Goal: Task Accomplishment & Management: Manage account settings

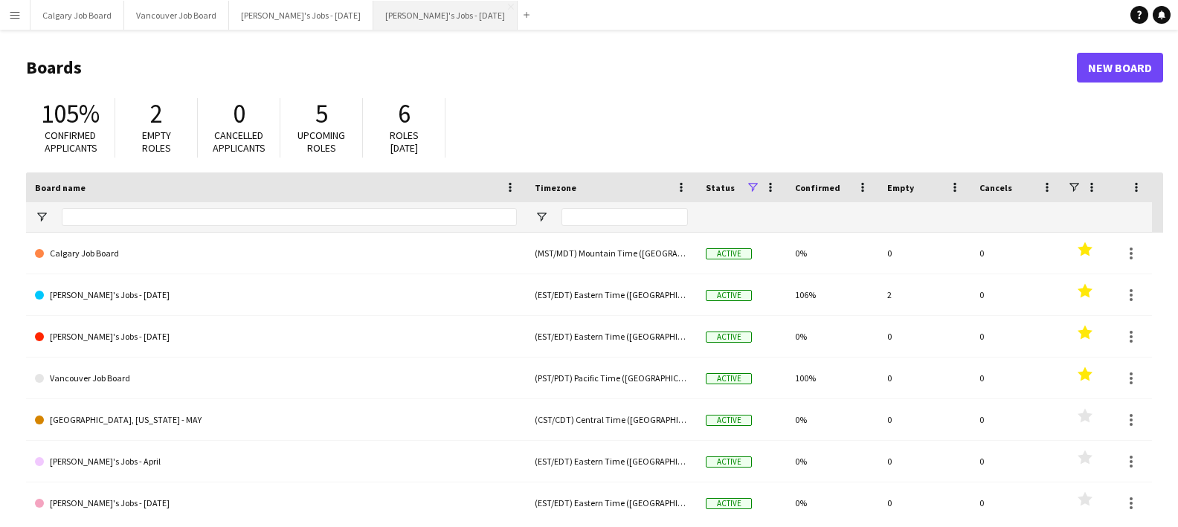
click at [406, 16] on button "[PERSON_NAME]'s Jobs - [DATE] Close" at bounding box center [445, 15] width 144 height 29
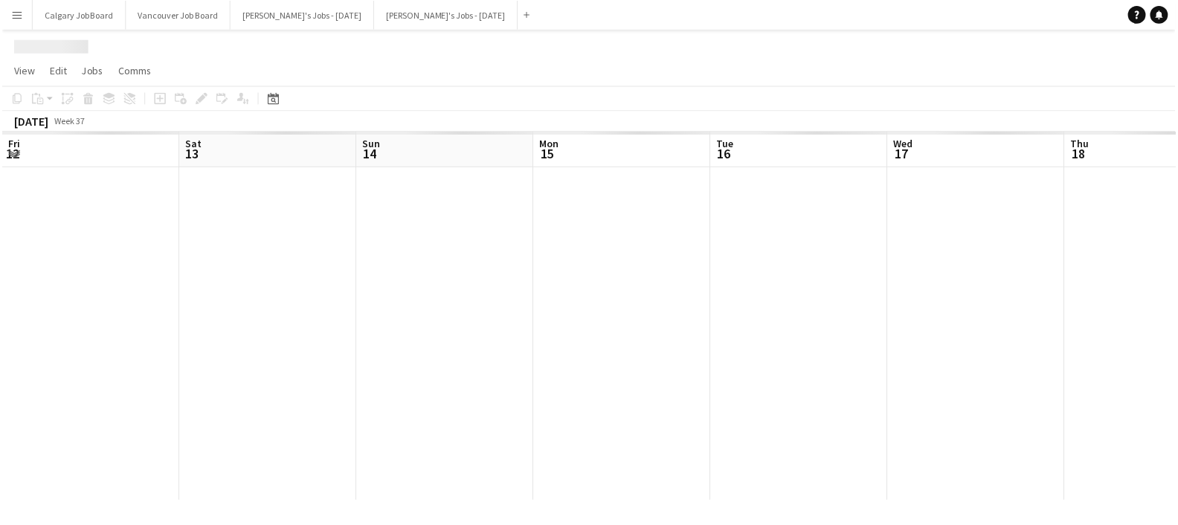
scroll to position [0, 373]
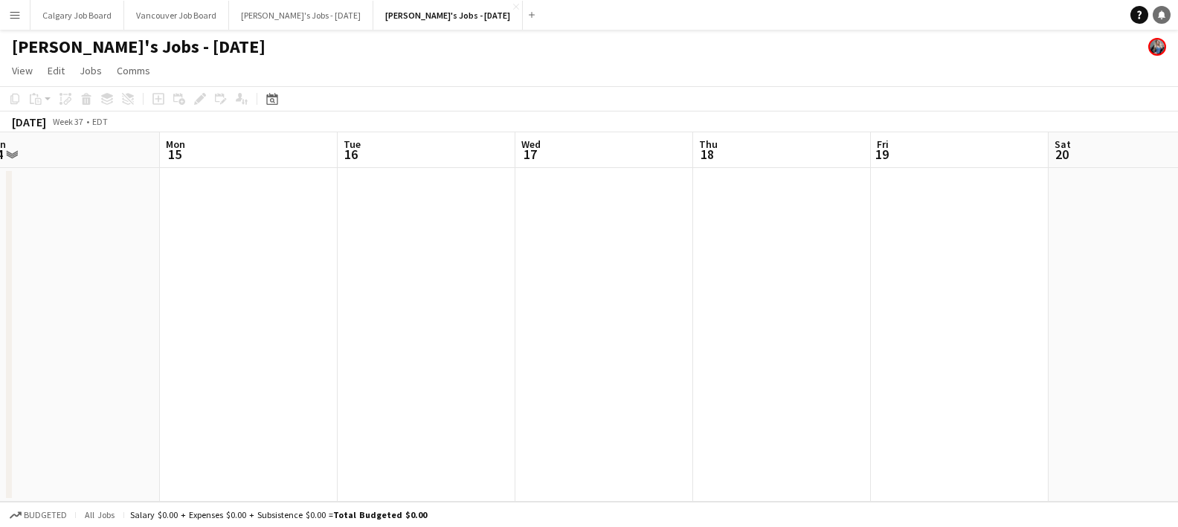
click at [1156, 13] on link "Notifications" at bounding box center [1161, 15] width 18 height 18
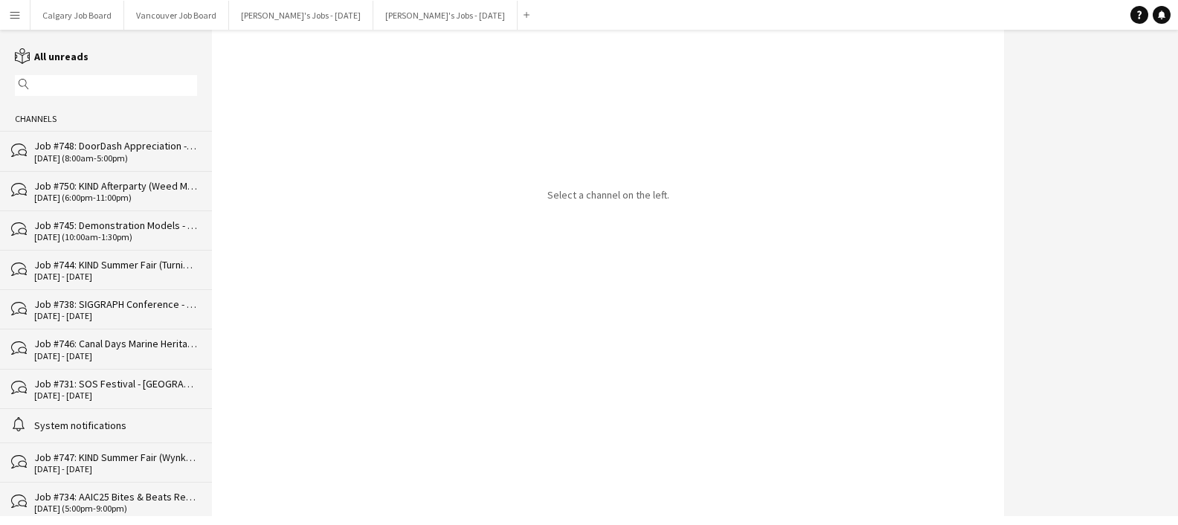
click at [146, 149] on div "Job #748: DoorDash Appreciation - [GEOGRAPHIC_DATA]" at bounding box center [115, 145] width 163 height 13
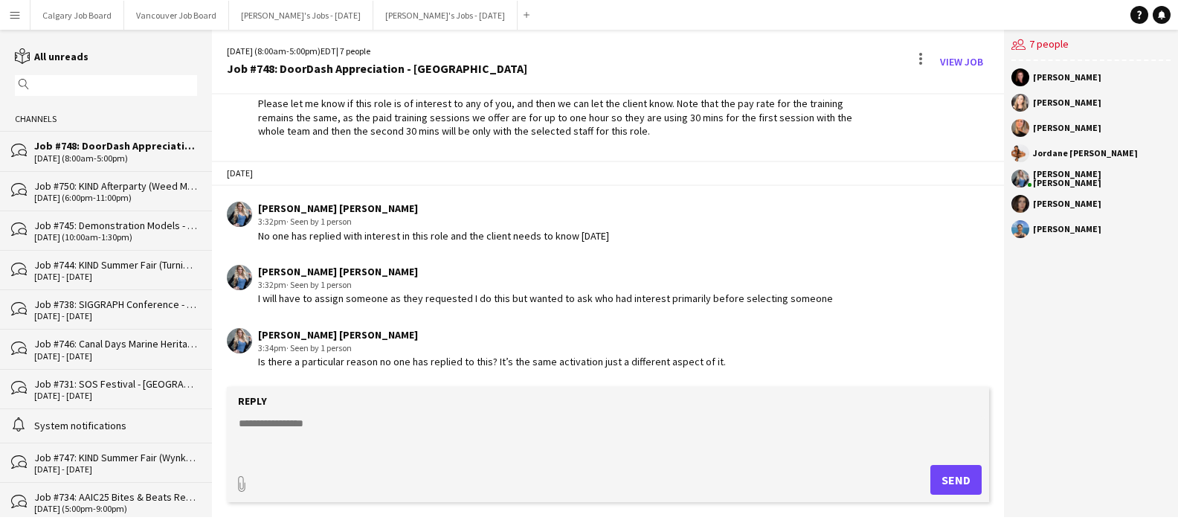
scroll to position [14, 0]
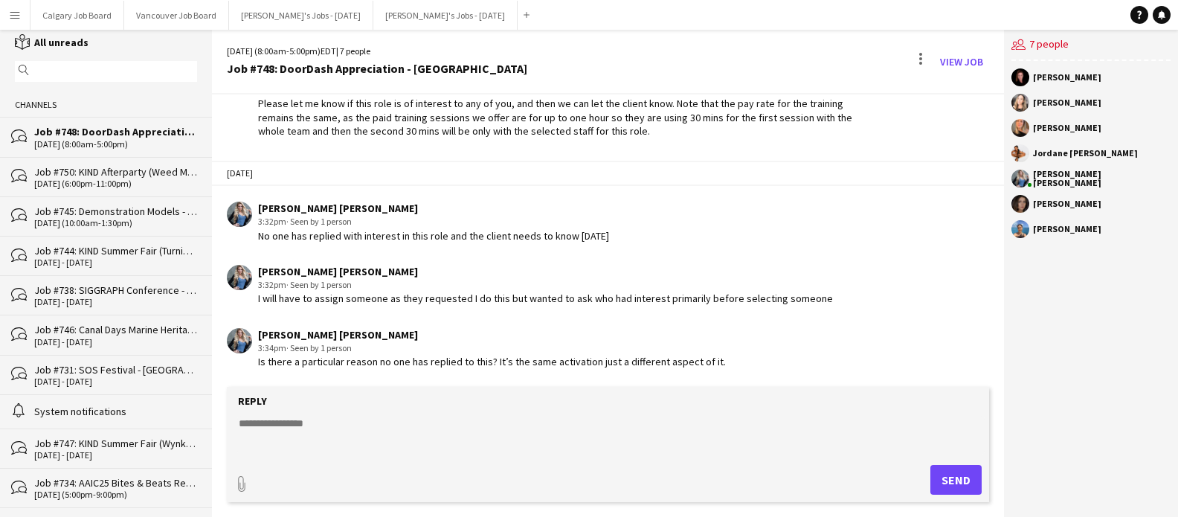
click at [88, 214] on div "Job #745: Demonstration Models - [GEOGRAPHIC_DATA]" at bounding box center [115, 210] width 163 height 13
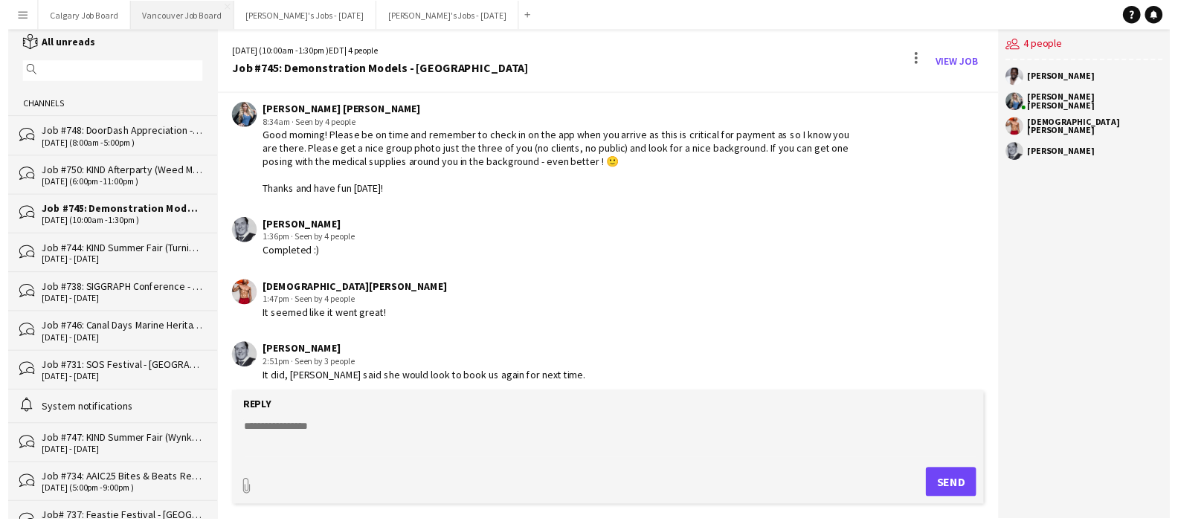
scroll to position [2235, 0]
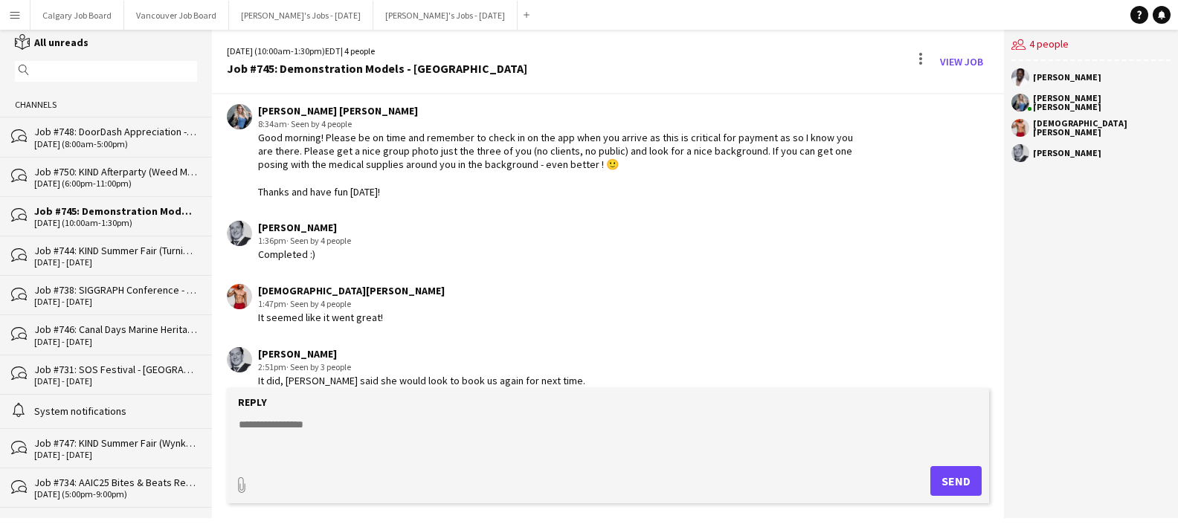
click at [142, 137] on div "Job #748: DoorDash Appreciation - [GEOGRAPHIC_DATA]" at bounding box center [115, 131] width 163 height 13
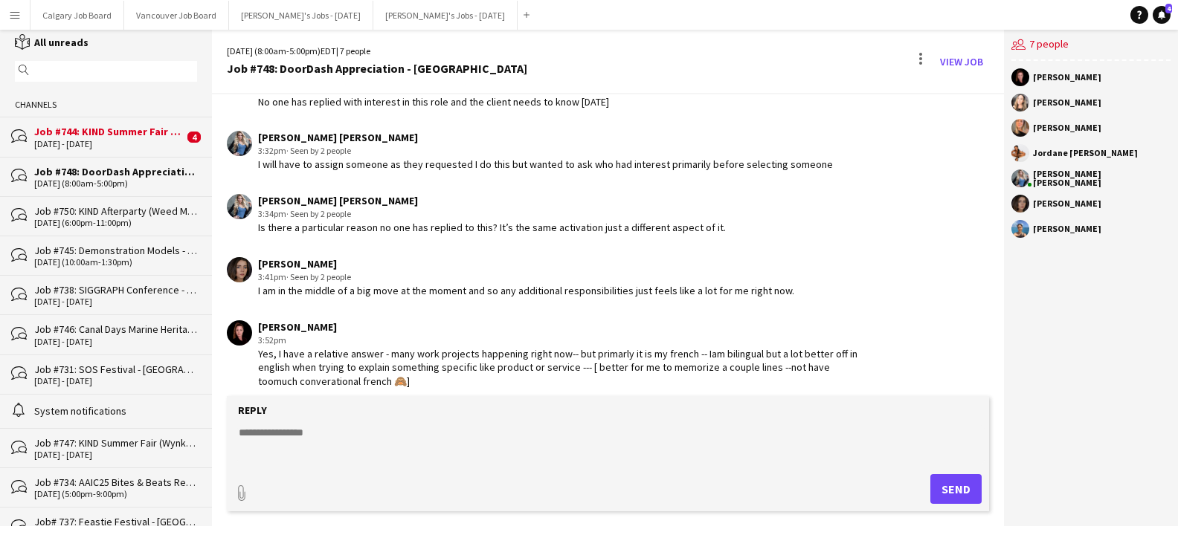
scroll to position [1998, 0]
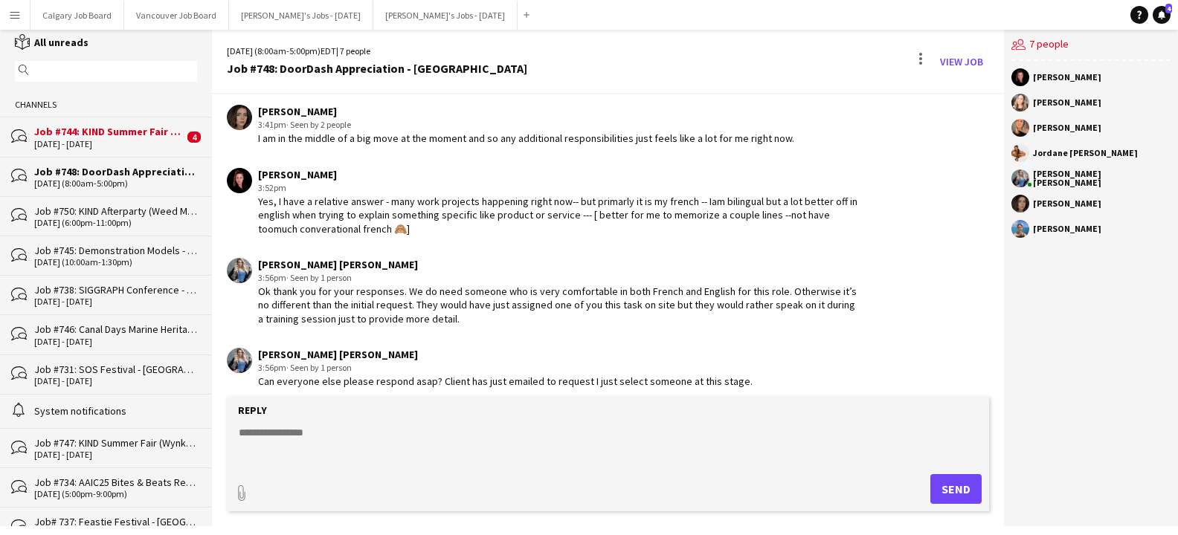
click at [112, 138] on div "Job #744: KIND Summer Fair (Turning Point Brand) - [GEOGRAPHIC_DATA]" at bounding box center [108, 131] width 149 height 13
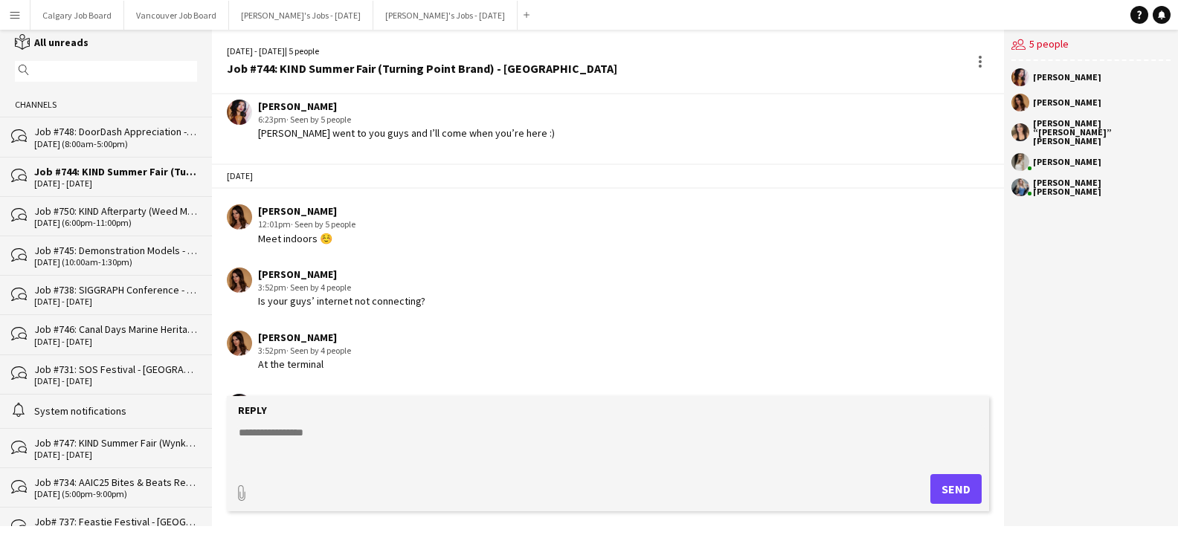
scroll to position [1937, 0]
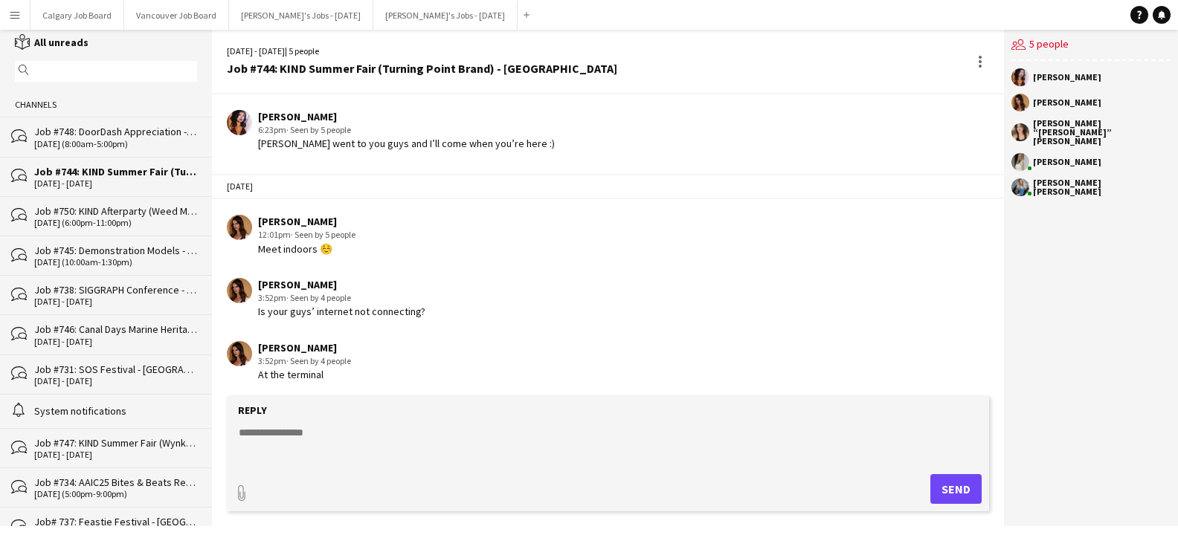
click at [143, 207] on div "Job #750: KIND Afterparty (Weed Me Brand) - [GEOGRAPHIC_DATA]" at bounding box center [115, 210] width 163 height 13
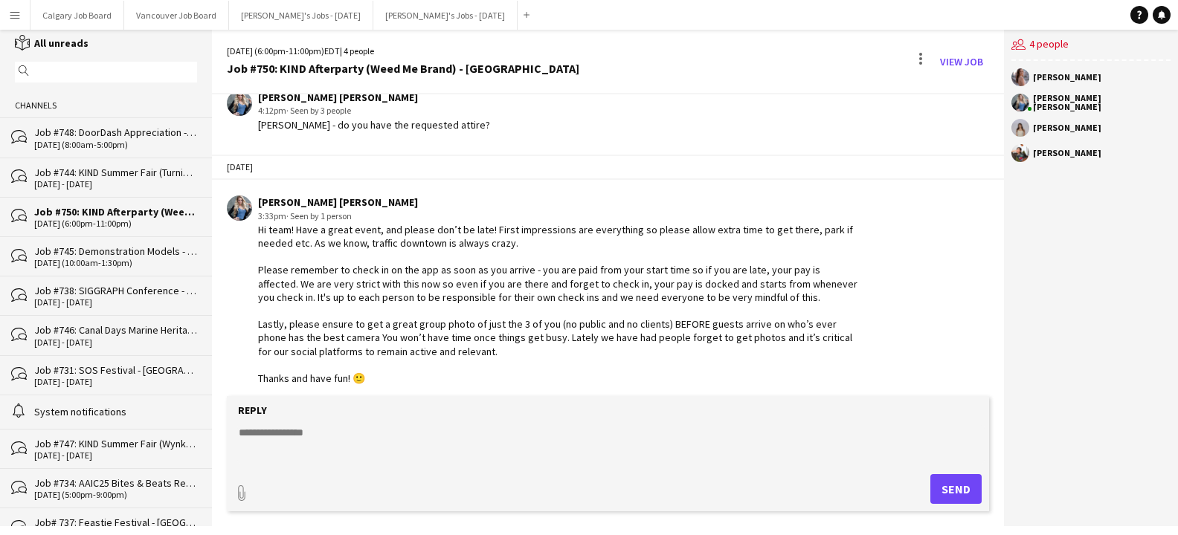
click at [106, 135] on div "Job #748: DoorDash Appreciation - [GEOGRAPHIC_DATA]" at bounding box center [115, 132] width 163 height 13
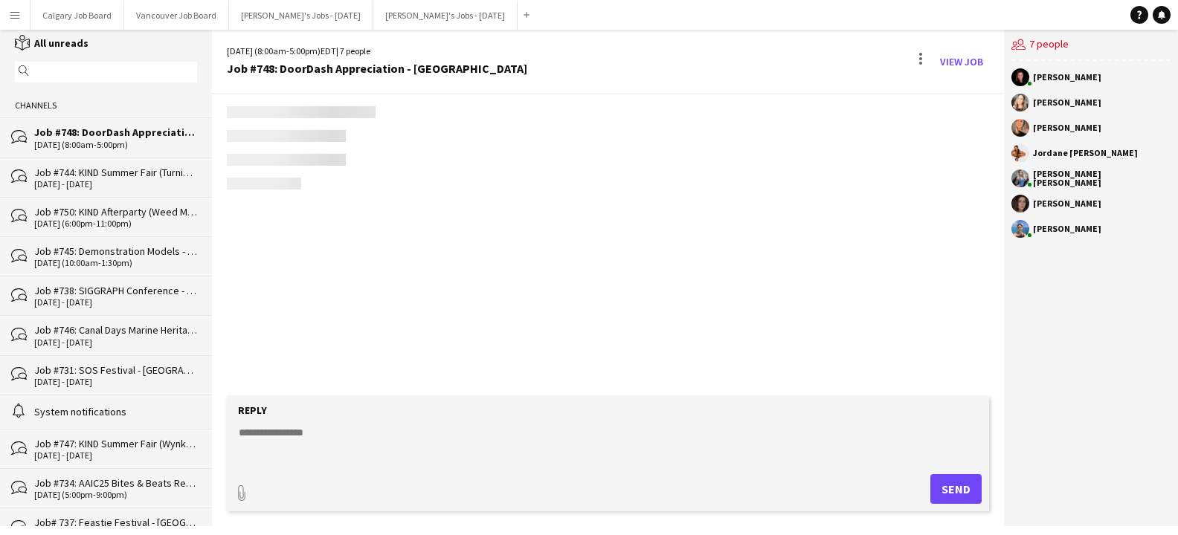
scroll to position [2012, 0]
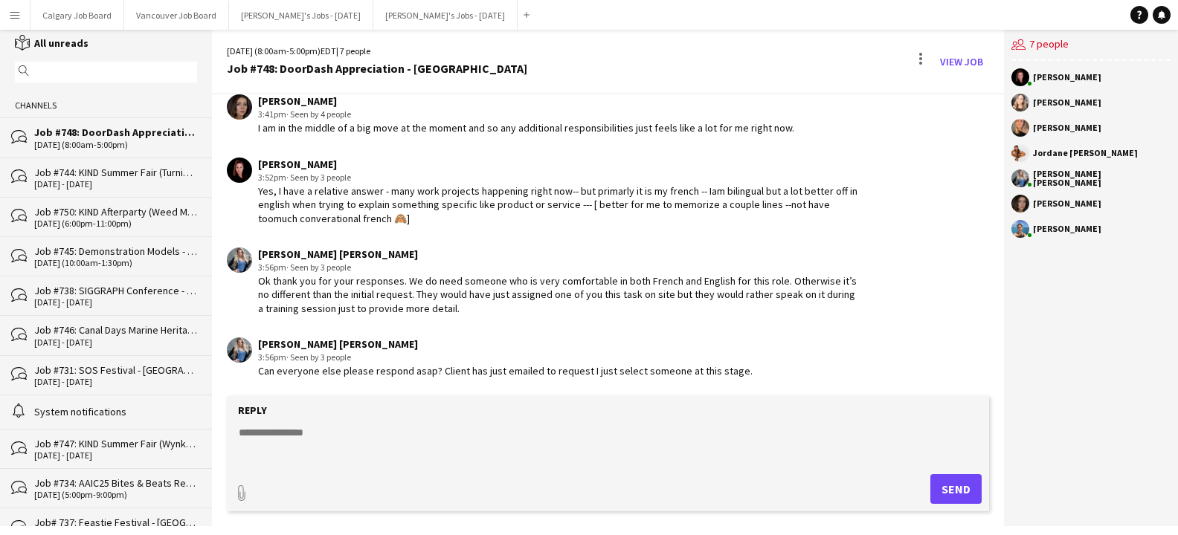
click at [123, 246] on div "Job #745: Demonstration Models - [GEOGRAPHIC_DATA]" at bounding box center [115, 251] width 163 height 13
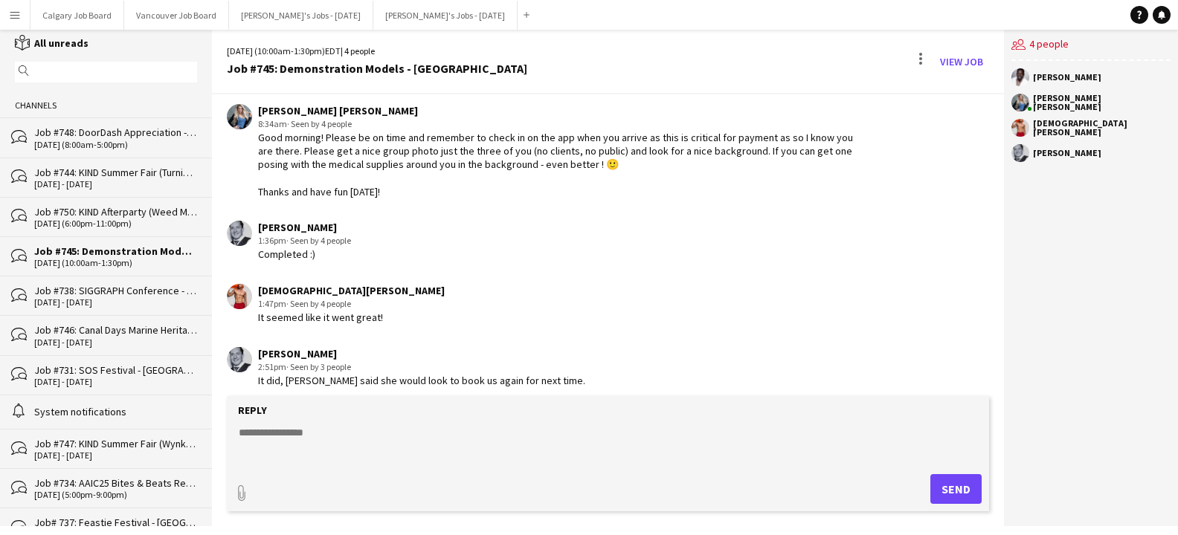
click at [371, 416] on div "Reply" at bounding box center [607, 410] width 747 height 13
click at [352, 418] on form "Reply paperclip Send" at bounding box center [608, 453] width 762 height 115
click at [283, 434] on textarea at bounding box center [610, 444] width 747 height 39
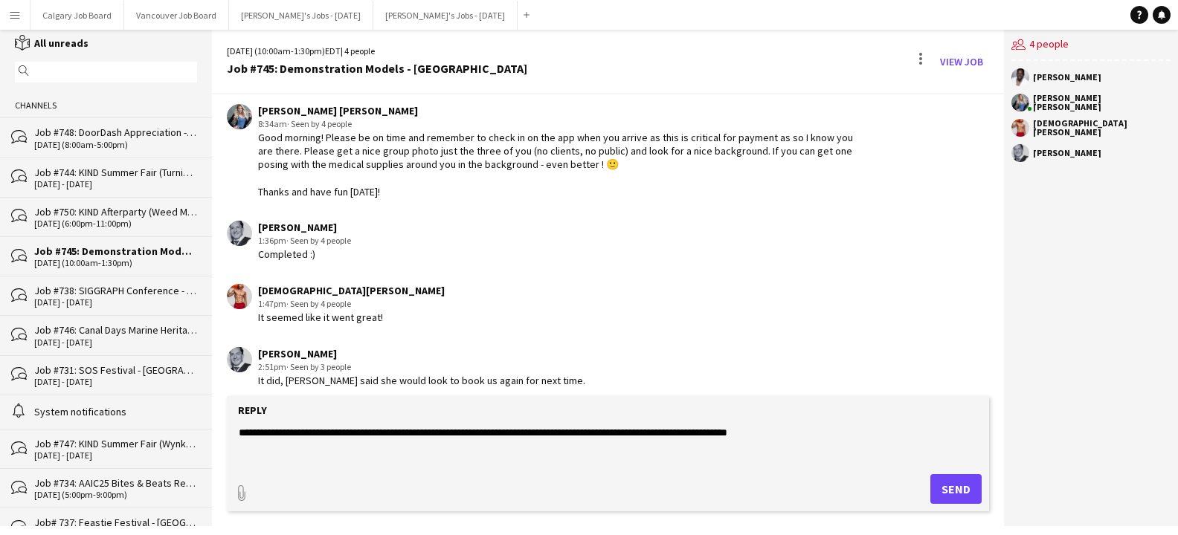
type textarea "**********"
click at [966, 494] on button "Send" at bounding box center [955, 489] width 51 height 30
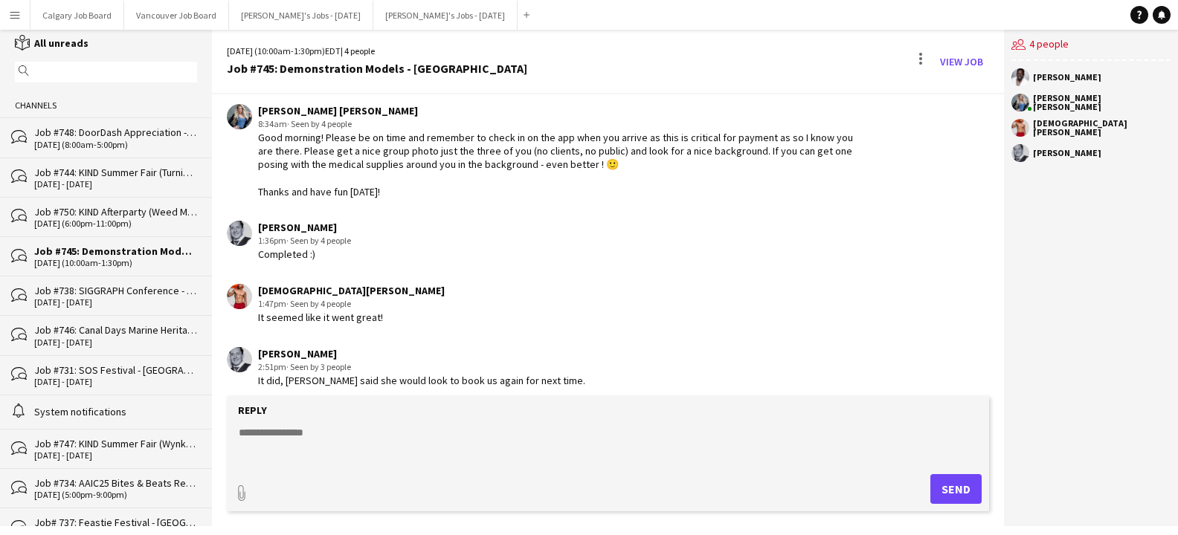
scroll to position [2298, 0]
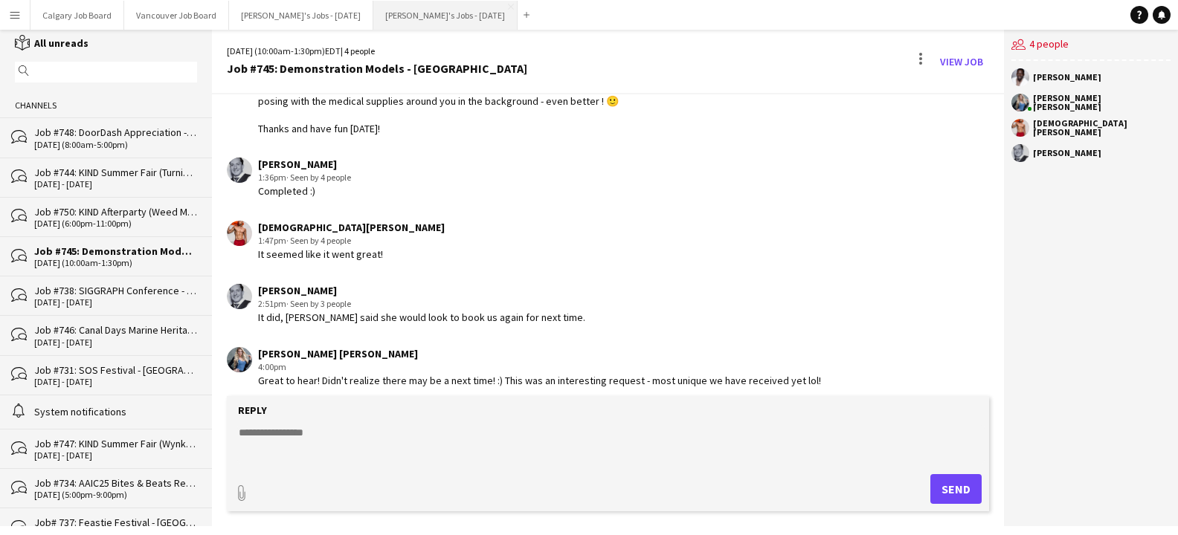
click at [443, 19] on button "[PERSON_NAME]'s Jobs - [DATE] Close" at bounding box center [445, 15] width 144 height 29
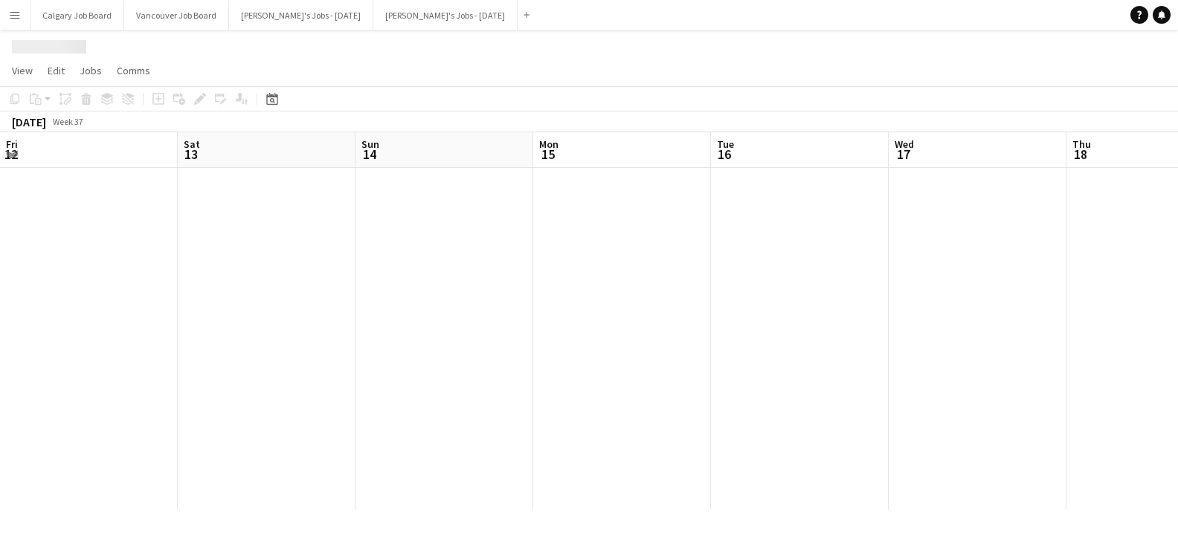
scroll to position [0, 373]
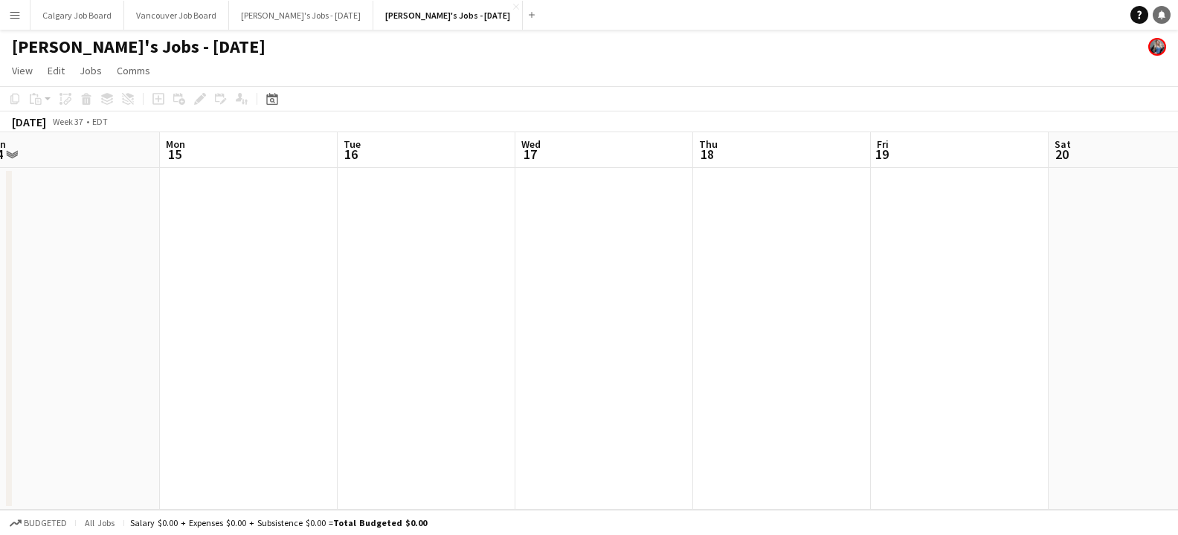
click at [1159, 13] on icon "Notifications" at bounding box center [1161, 14] width 9 height 9
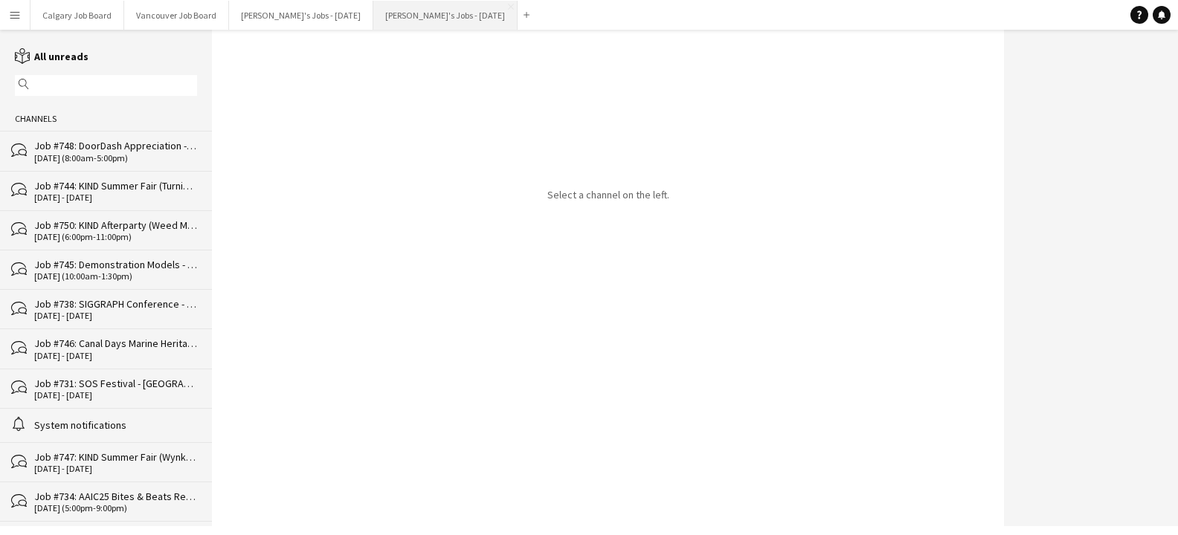
click at [423, 12] on button "[PERSON_NAME]'s Jobs - [DATE] Close" at bounding box center [445, 15] width 144 height 29
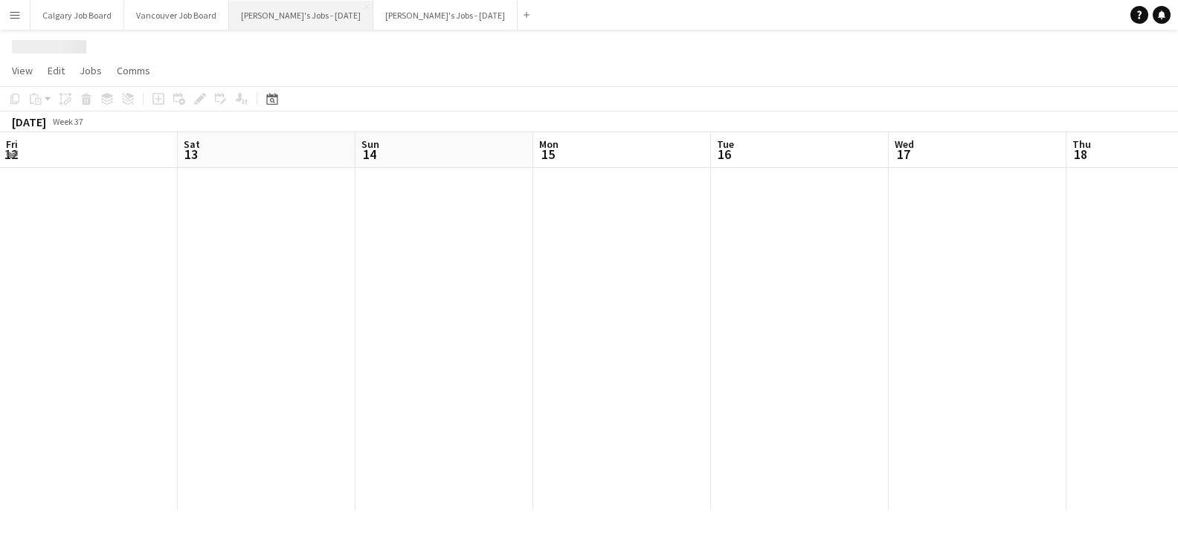
scroll to position [0, 373]
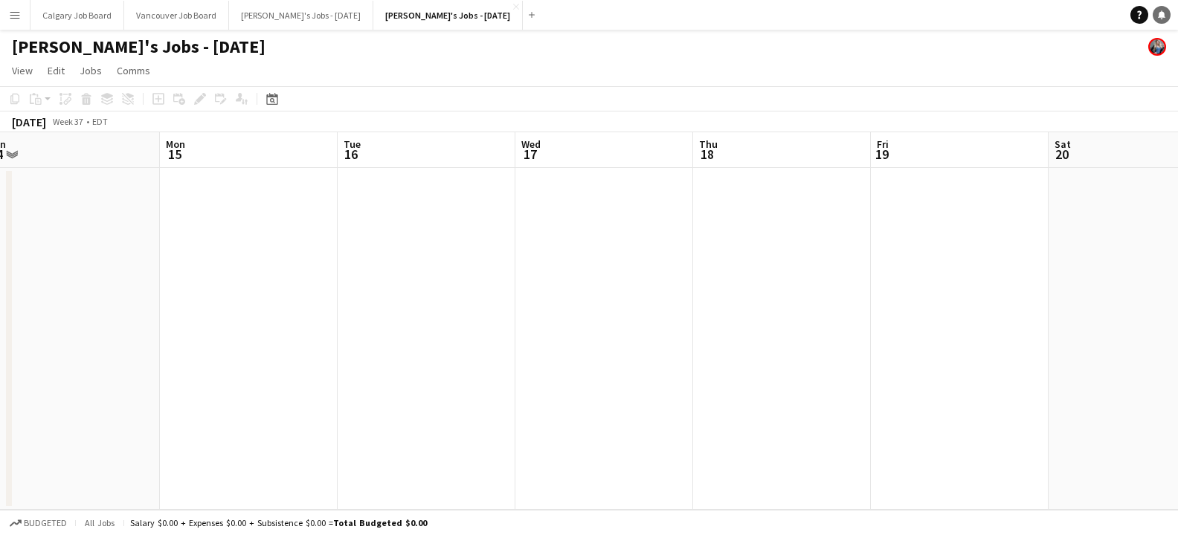
click at [1158, 13] on icon "Notifications" at bounding box center [1161, 14] width 9 height 9
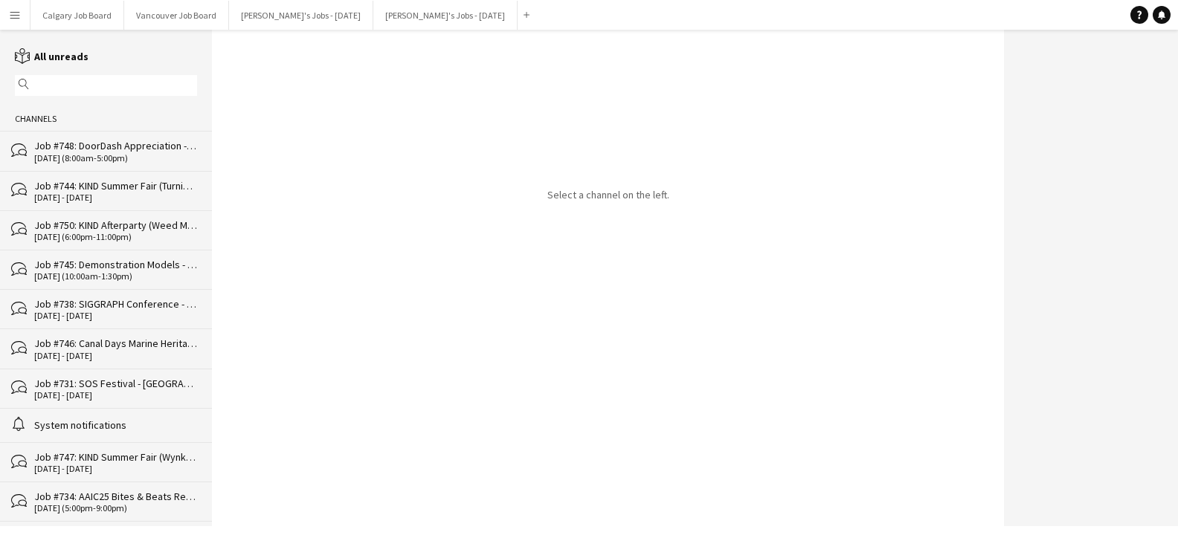
click at [125, 158] on div "[DATE] (8:00am-5:00pm)" at bounding box center [115, 158] width 163 height 10
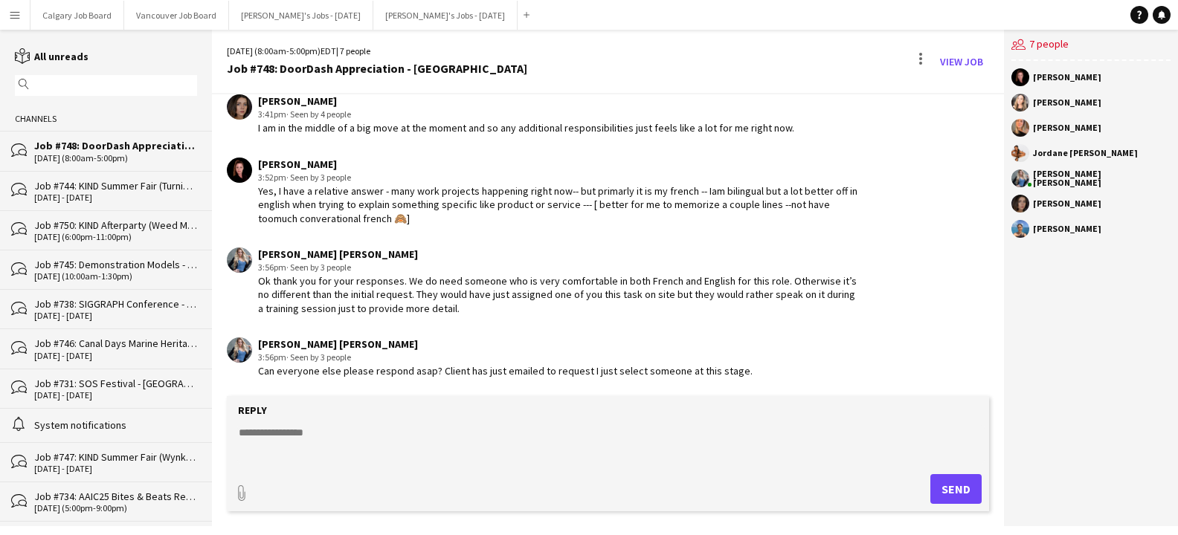
scroll to position [2012, 0]
click at [126, 258] on div "Job #750: KIND Afterparty (Weed Me Brand) - [GEOGRAPHIC_DATA]" at bounding box center [108, 264] width 149 height 13
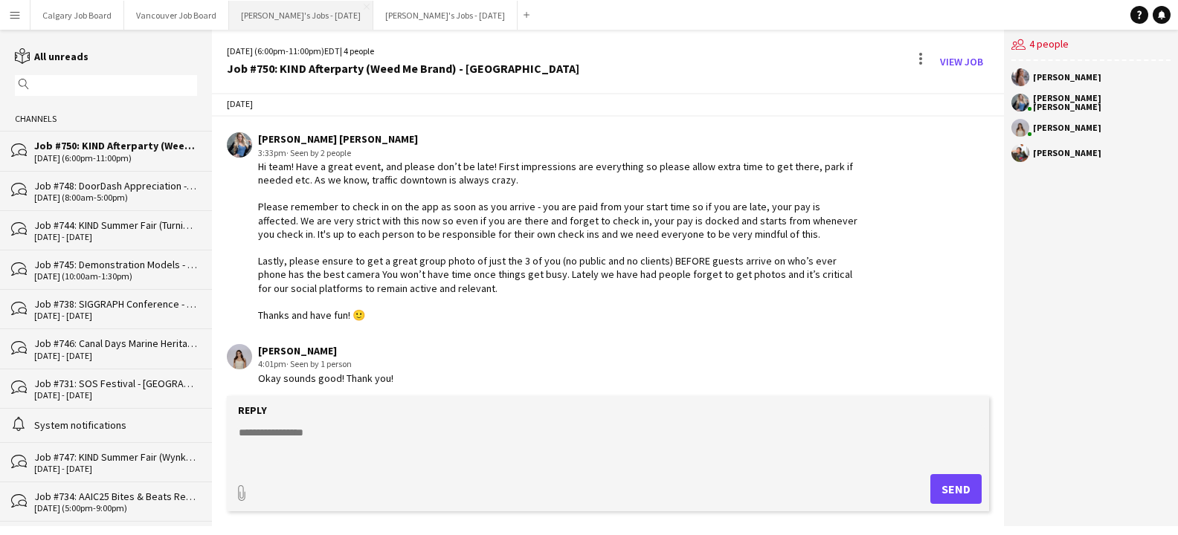
click at [238, 10] on button "[PERSON_NAME]'s Jobs - [DATE] Close" at bounding box center [301, 15] width 144 height 29
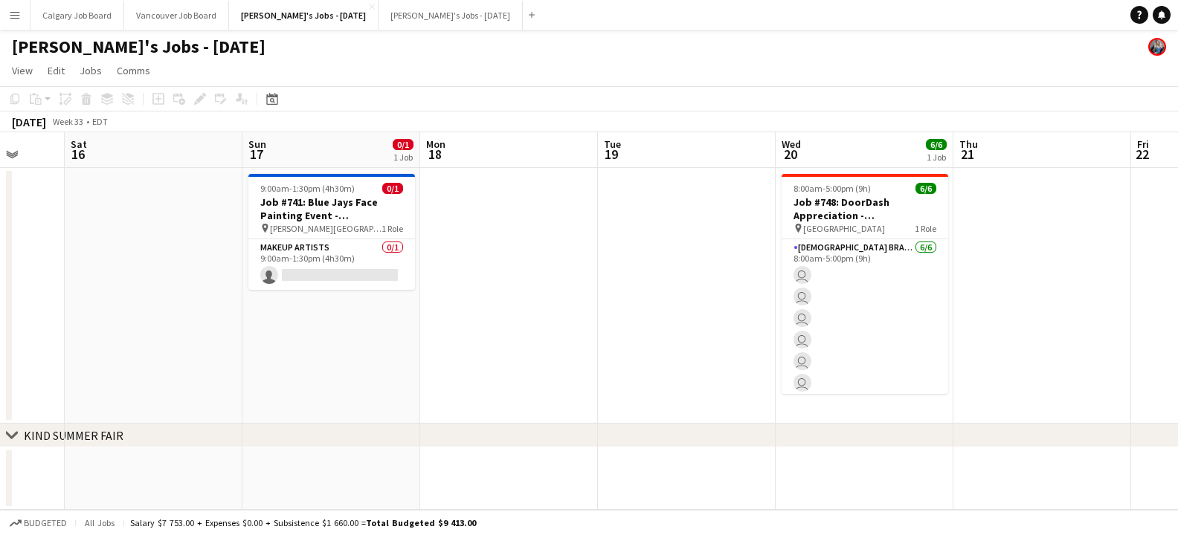
scroll to position [0, 449]
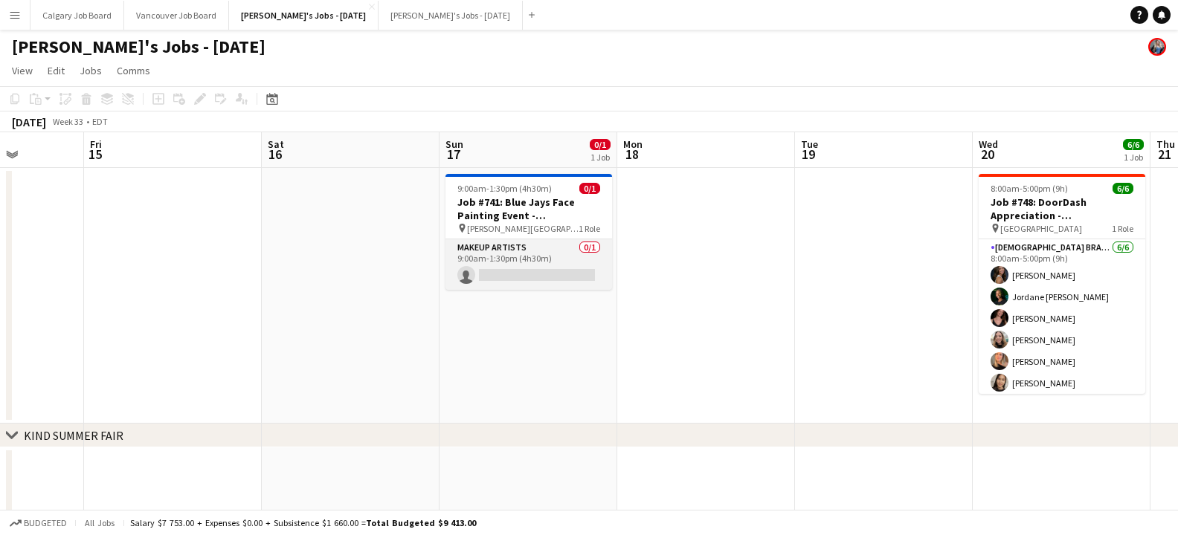
click at [536, 273] on app-card-role "Makeup Artists 0/1 9:00am-1:30pm (4h30m) single-neutral-actions" at bounding box center [528, 264] width 167 height 51
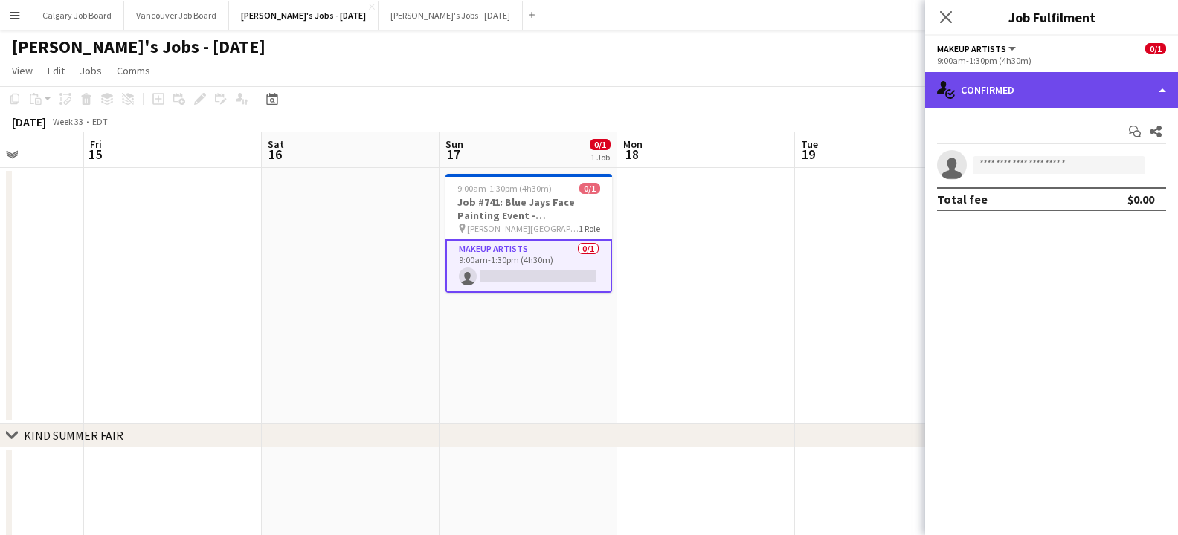
click at [1021, 88] on div "single-neutral-actions-check-2 Confirmed" at bounding box center [1051, 90] width 253 height 36
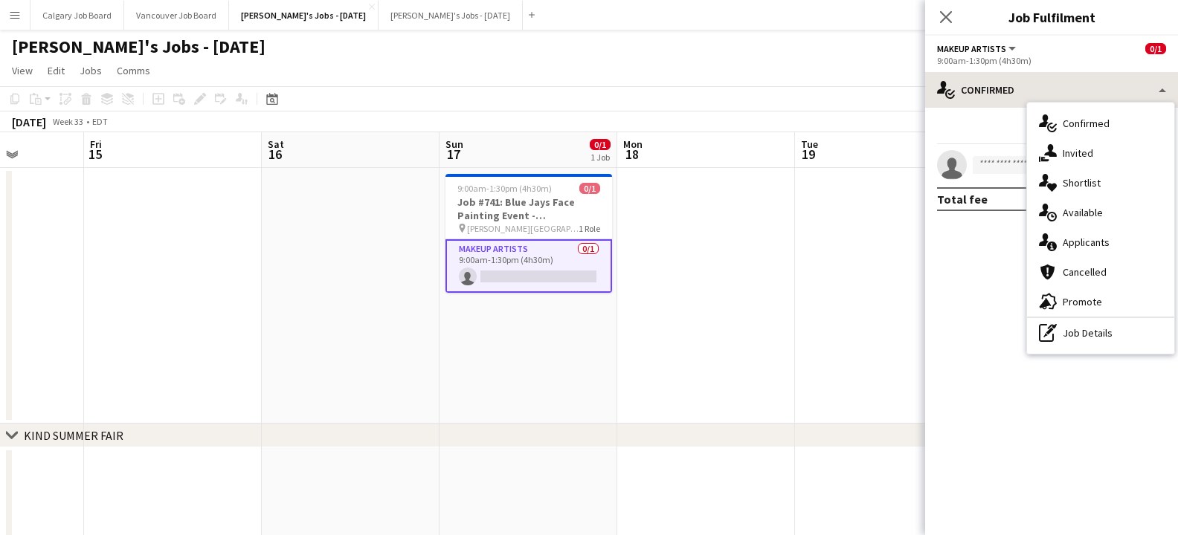
drag, startPoint x: 1083, startPoint y: 328, endPoint x: 1024, endPoint y: 97, distance: 237.8
click at [1084, 327] on div "pen-write Job Details" at bounding box center [1100, 333] width 147 height 30
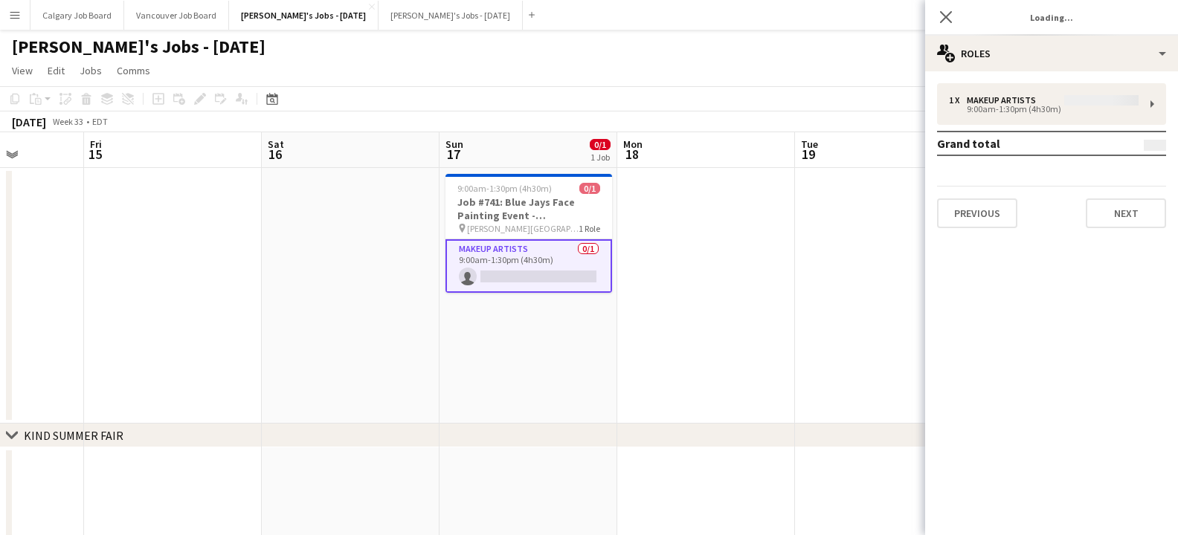
drag, startPoint x: 1022, startPoint y: 89, endPoint x: 944, endPoint y: 132, distance: 89.2
click at [1022, 90] on div "1 x Makeup Artists 9:00am-1:30pm (4h30m) Grand total Previous Next" at bounding box center [1051, 155] width 253 height 145
click at [1002, 109] on div "1 x Makeup Artists 9:00am-1:30pm (4h30m) Grand total Previous Next" at bounding box center [1051, 155] width 253 height 145
drag, startPoint x: 876, startPoint y: 63, endPoint x: 824, endPoint y: 109, distance: 69.0
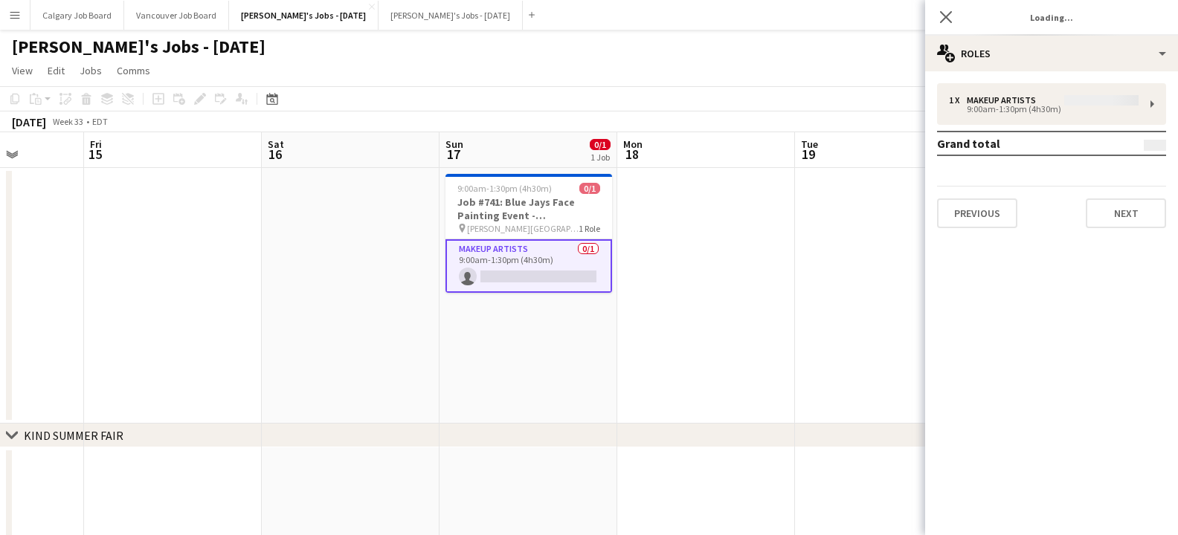
click at [876, 63] on app-page-menu "View Day view expanded Day view collapsed Month view Date picker Jump to [DATE]…" at bounding box center [589, 72] width 1178 height 28
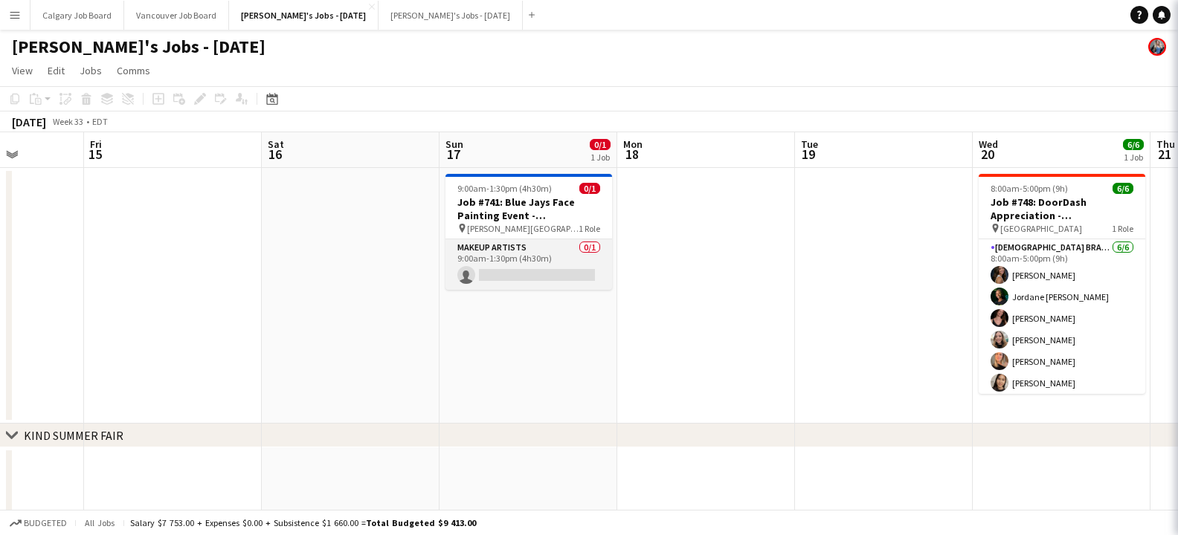
click at [569, 265] on app-card-role "Makeup Artists 0/1 9:00am-1:30pm (4h30m) single-neutral-actions" at bounding box center [528, 264] width 167 height 51
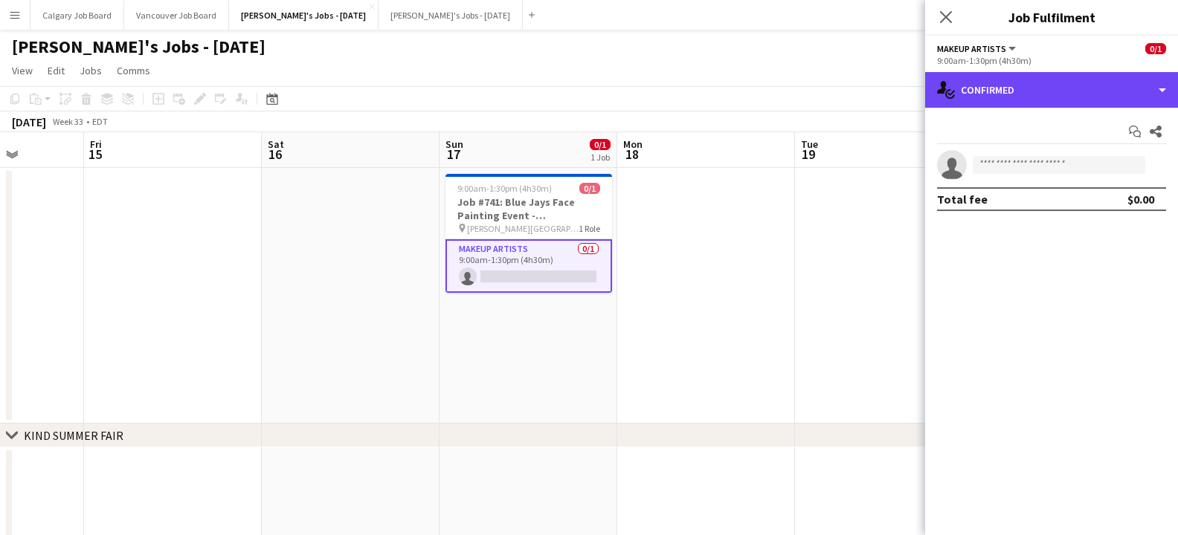
drag, startPoint x: 1005, startPoint y: 81, endPoint x: 1070, endPoint y: 221, distance: 154.3
click at [1006, 81] on div "single-neutral-actions-check-2 Confirmed" at bounding box center [1051, 90] width 253 height 36
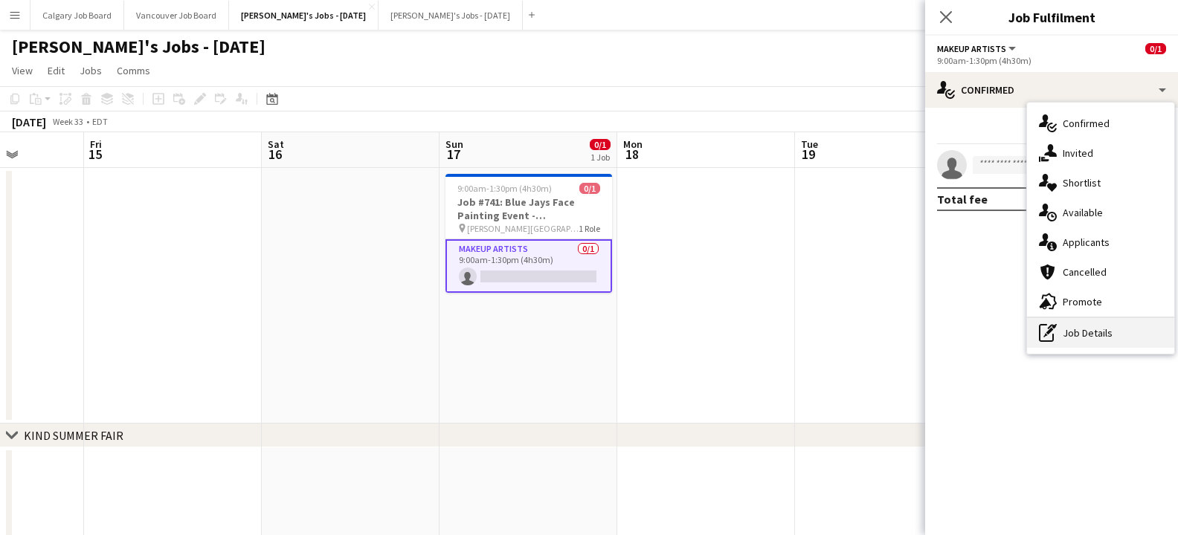
click at [1080, 326] on div "pen-write Job Details" at bounding box center [1100, 333] width 147 height 30
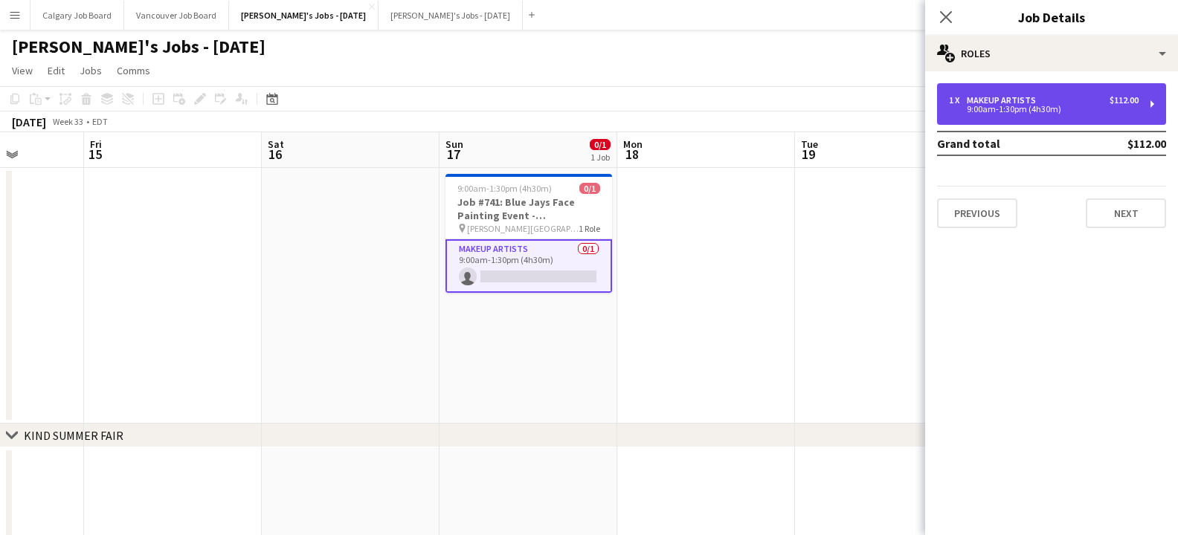
click at [1036, 112] on div "9:00am-1:30pm (4h30m)" at bounding box center [1044, 109] width 190 height 7
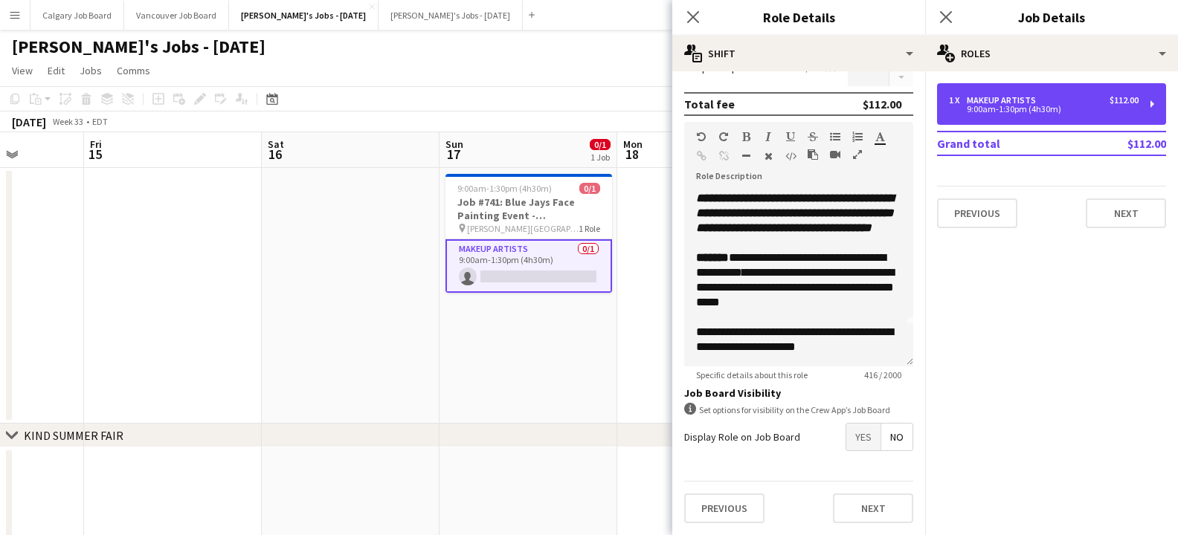
scroll to position [56, 0]
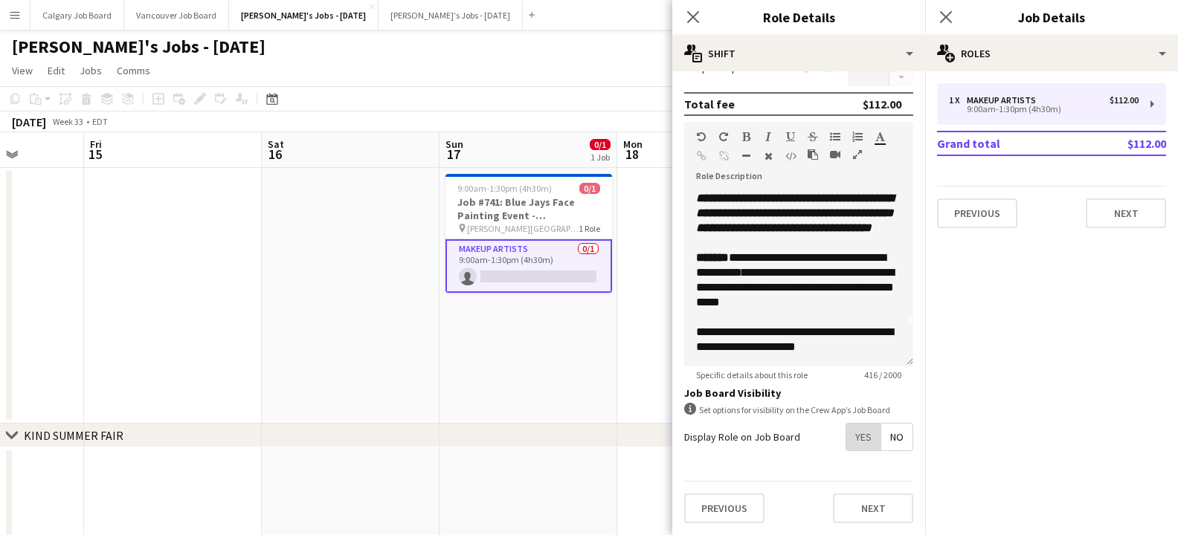
drag, startPoint x: 861, startPoint y: 434, endPoint x: 862, endPoint y: 450, distance: 15.7
click at [862, 434] on span "Yes" at bounding box center [863, 437] width 34 height 27
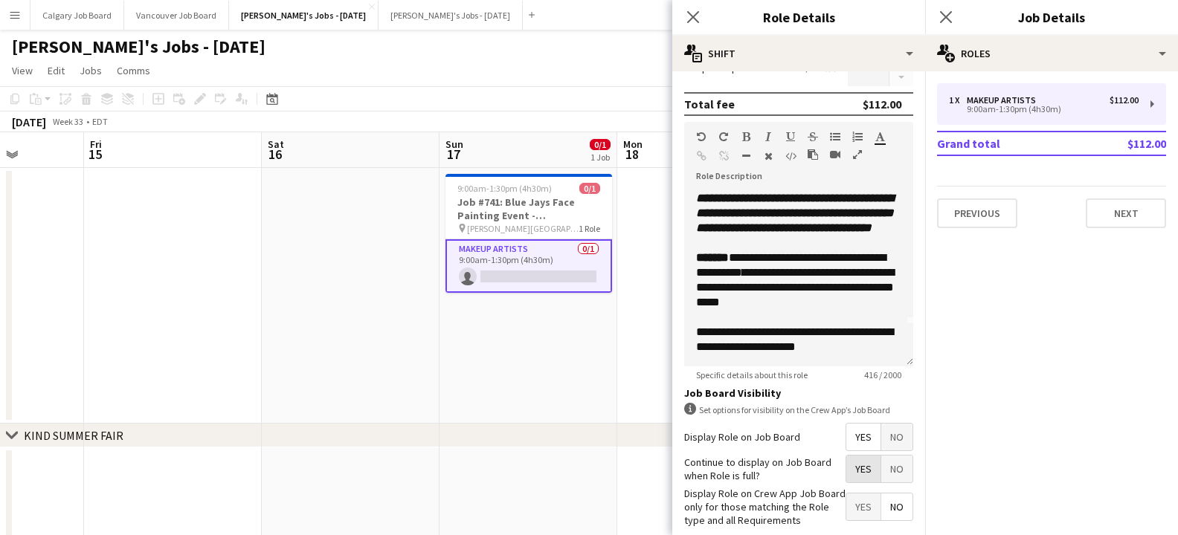
click at [863, 475] on span "Yes" at bounding box center [863, 469] width 34 height 27
click at [734, 351] on div "**********" at bounding box center [798, 340] width 205 height 30
drag, startPoint x: 726, startPoint y: 346, endPoint x: 859, endPoint y: 347, distance: 132.3
click at [859, 347] on div "**********" at bounding box center [798, 340] width 205 height 30
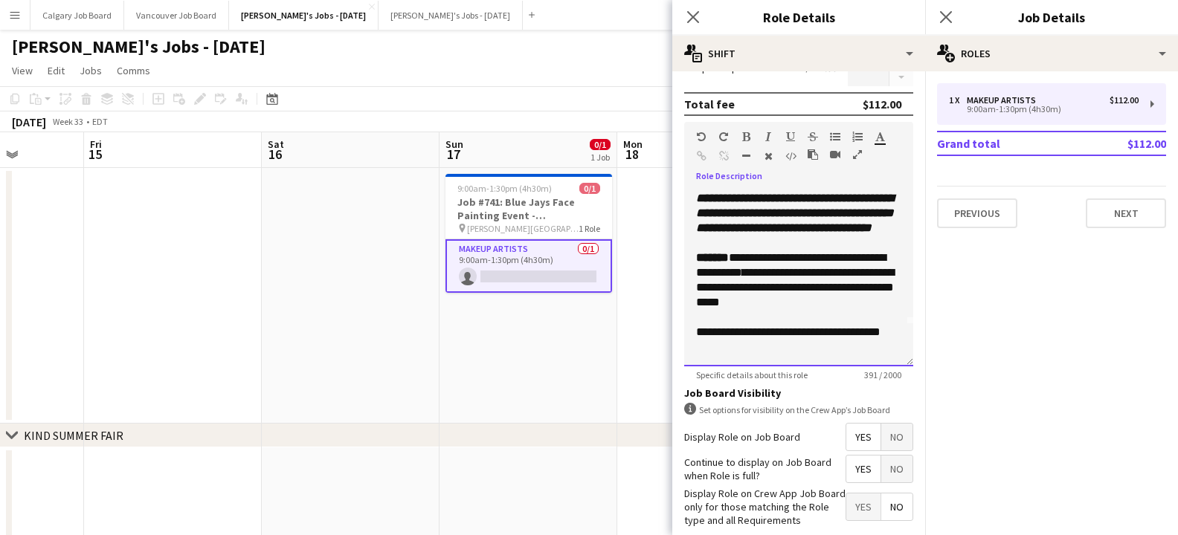
click at [893, 332] on div "**********" at bounding box center [798, 340] width 205 height 30
click at [845, 343] on div "**********" at bounding box center [798, 340] width 205 height 30
click at [815, 313] on div at bounding box center [798, 317] width 205 height 15
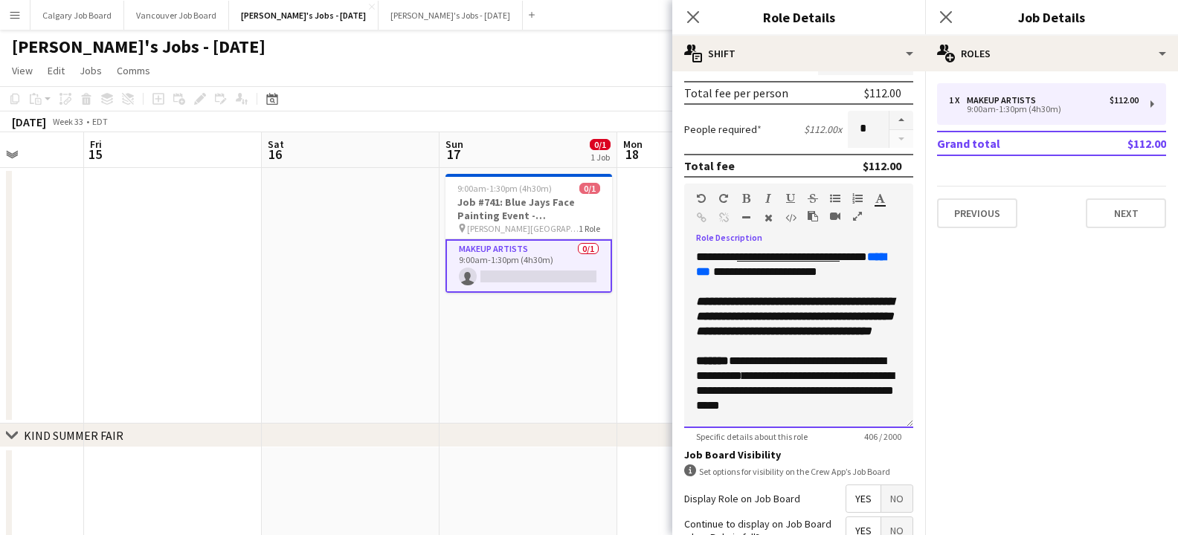
scroll to position [329, 0]
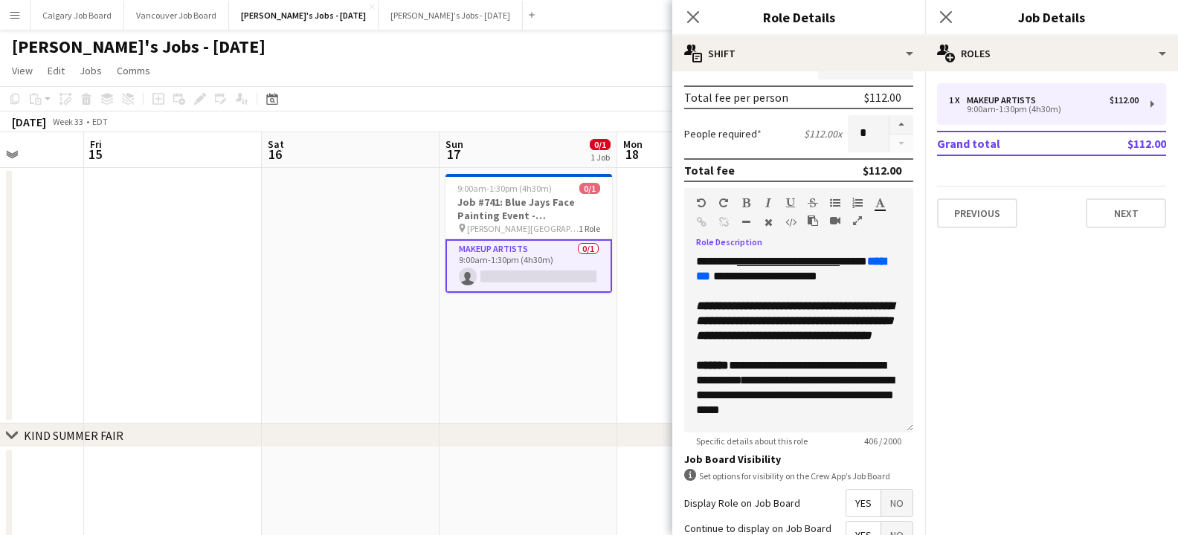
click at [645, 254] on app-date-cell at bounding box center [706, 296] width 178 height 256
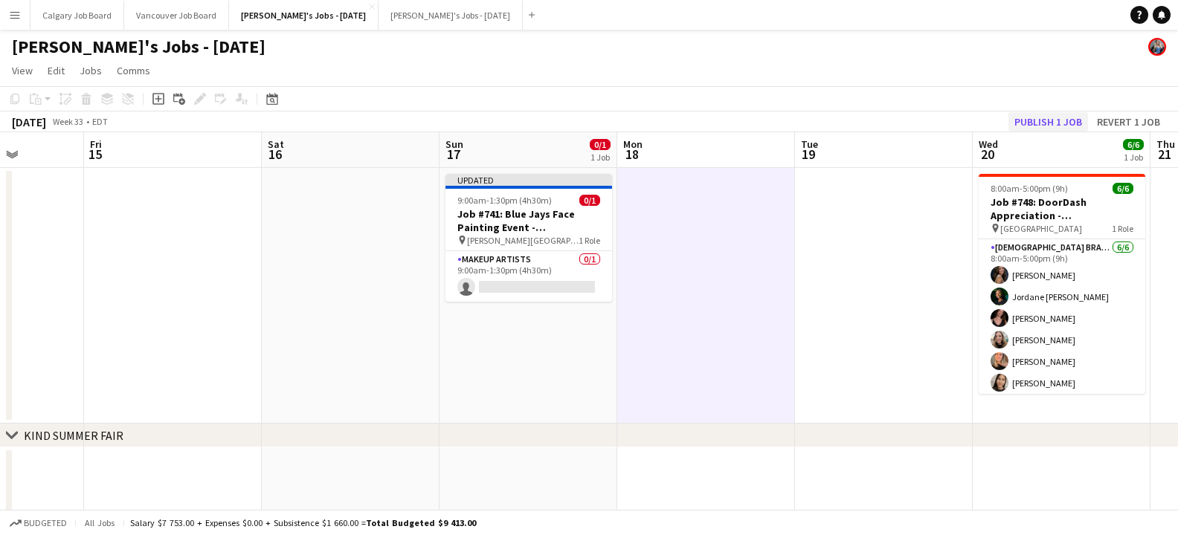
click at [1031, 119] on button "Publish 1 job" at bounding box center [1048, 121] width 80 height 19
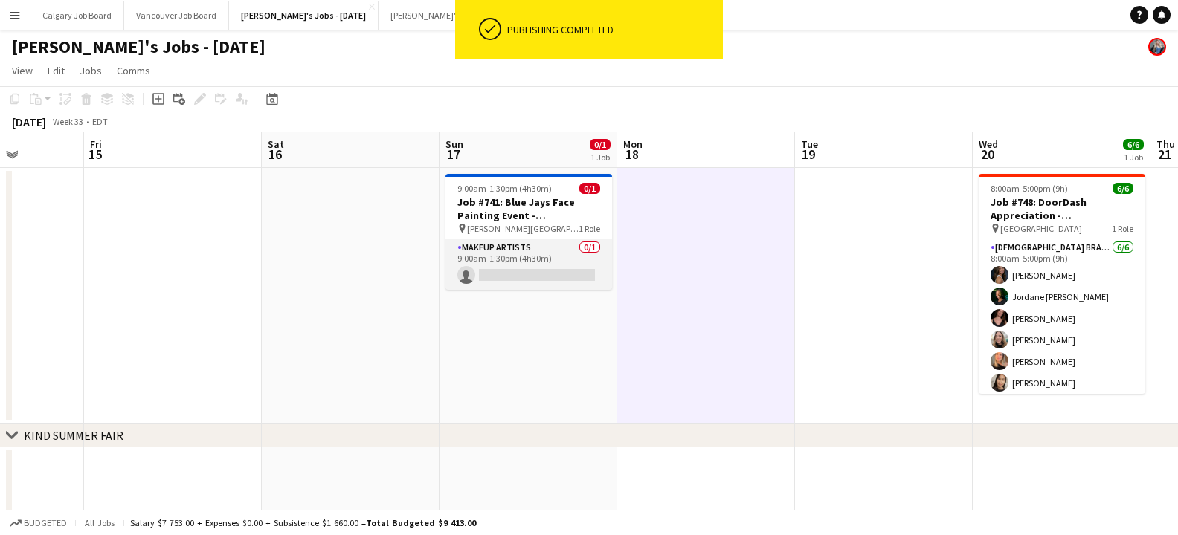
click at [515, 277] on app-card-role "Makeup Artists 0/1 9:00am-1:30pm (4h30m) single-neutral-actions" at bounding box center [528, 264] width 167 height 51
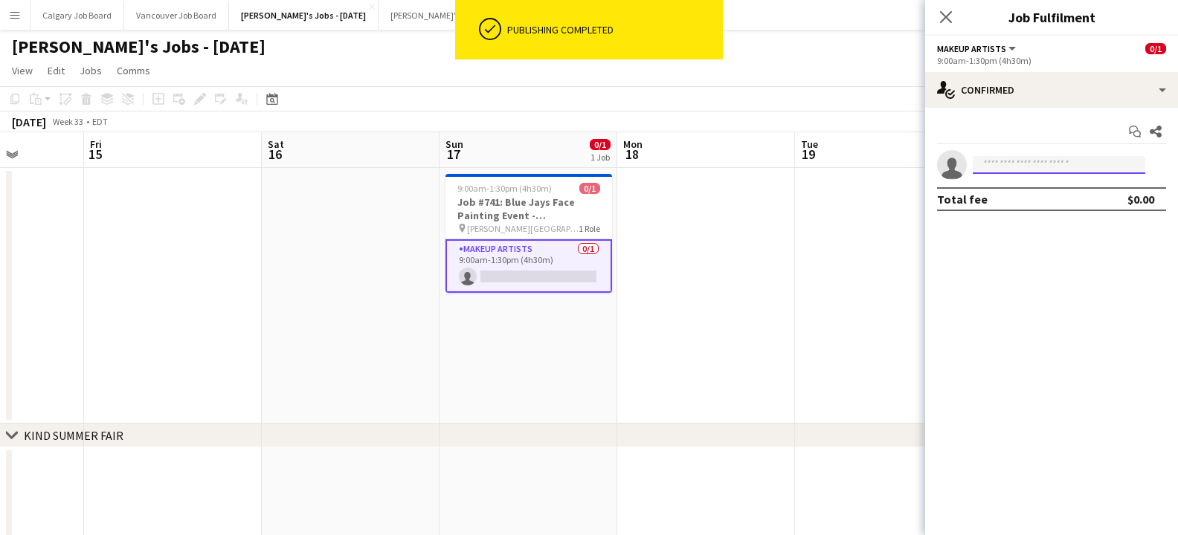
click at [989, 165] on input at bounding box center [1058, 165] width 172 height 18
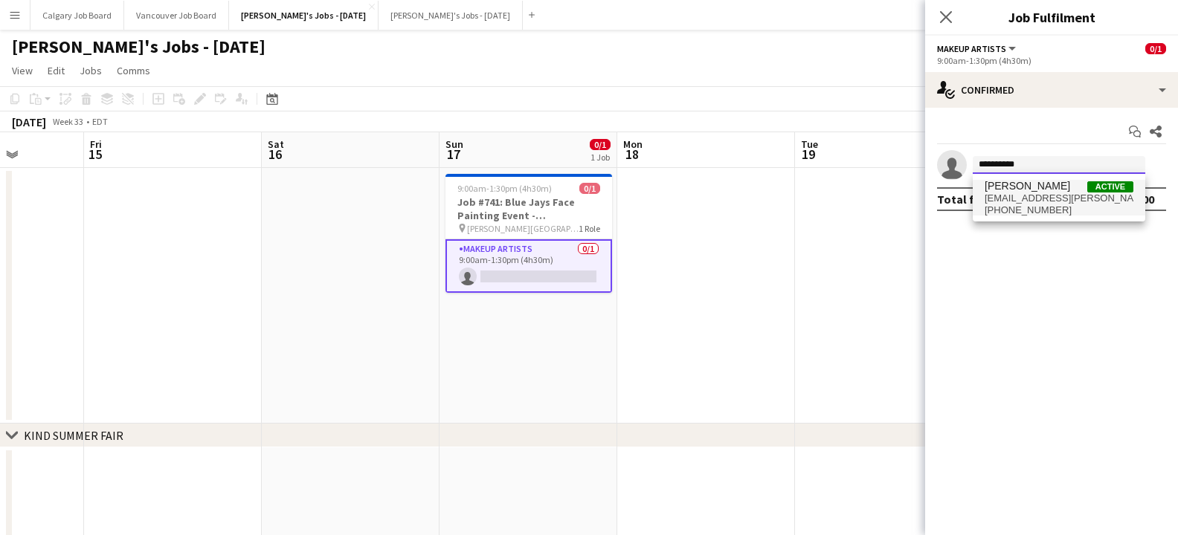
type input "**********"
drag, startPoint x: 1007, startPoint y: 186, endPoint x: 1036, endPoint y: 223, distance: 47.1
click at [1009, 187] on span "[PERSON_NAME]" at bounding box center [1026, 186] width 85 height 13
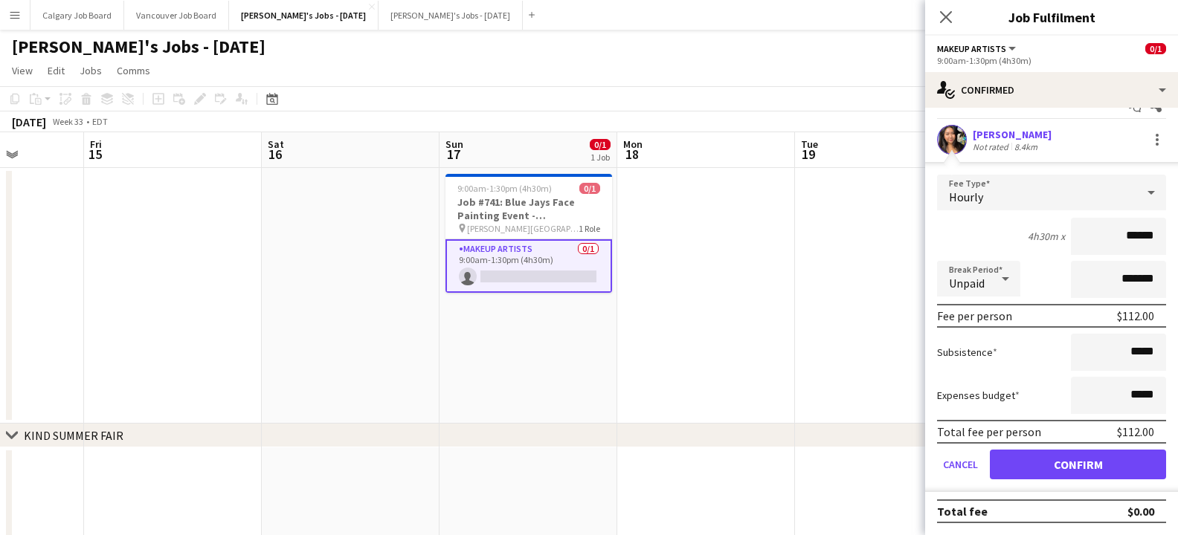
scroll to position [25, 0]
click at [1073, 449] on form "Fee Type Hourly 4h30m x ****** Break Period Unpaid ******* Fee per person $112.…" at bounding box center [1051, 333] width 253 height 317
click at [1072, 456] on button "Confirm" at bounding box center [1077, 465] width 176 height 30
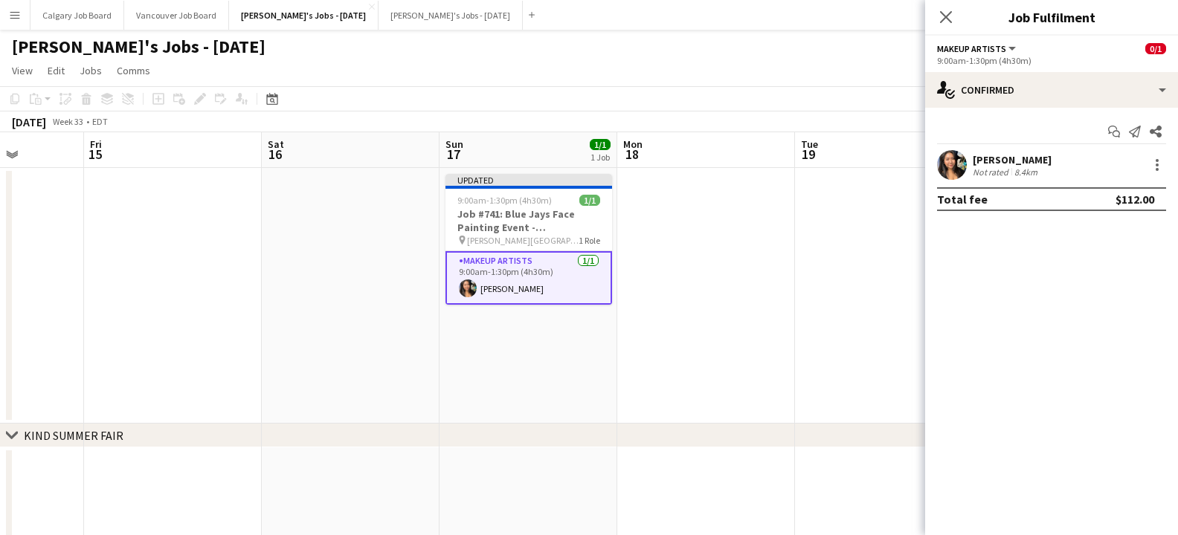
click at [861, 396] on app-date-cell at bounding box center [884, 296] width 178 height 256
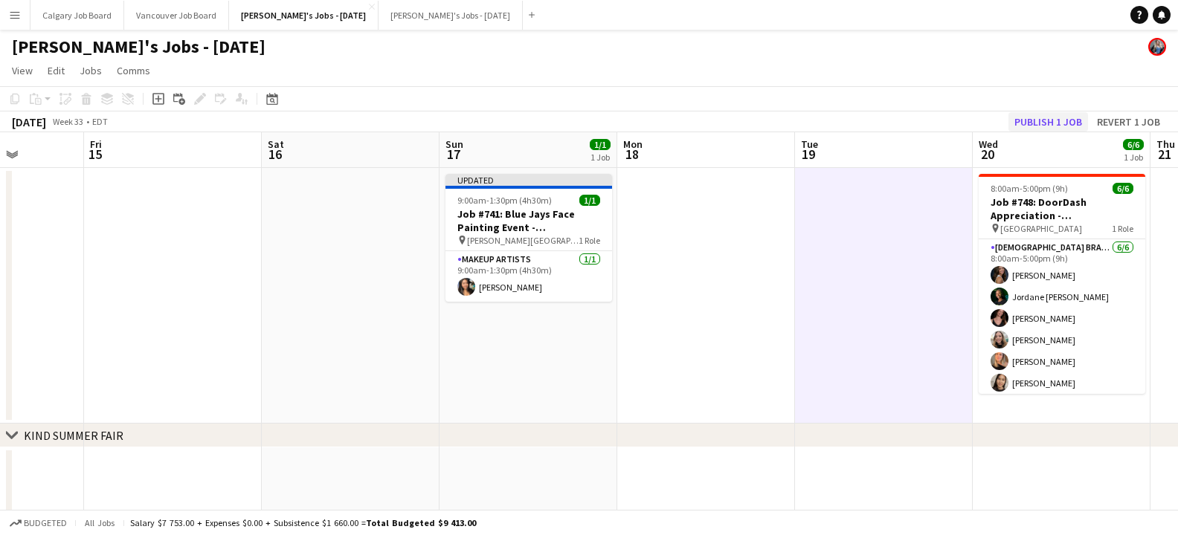
click at [1027, 122] on button "Publish 1 job" at bounding box center [1048, 121] width 80 height 19
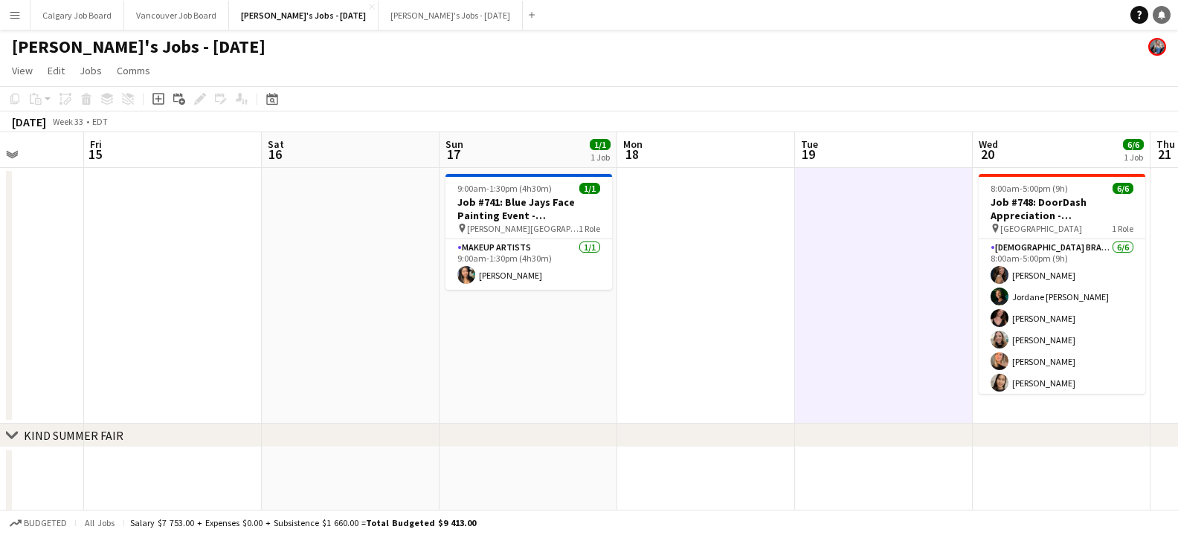
click at [1168, 8] on div "Help Notifications" at bounding box center [1154, 15] width 48 height 18
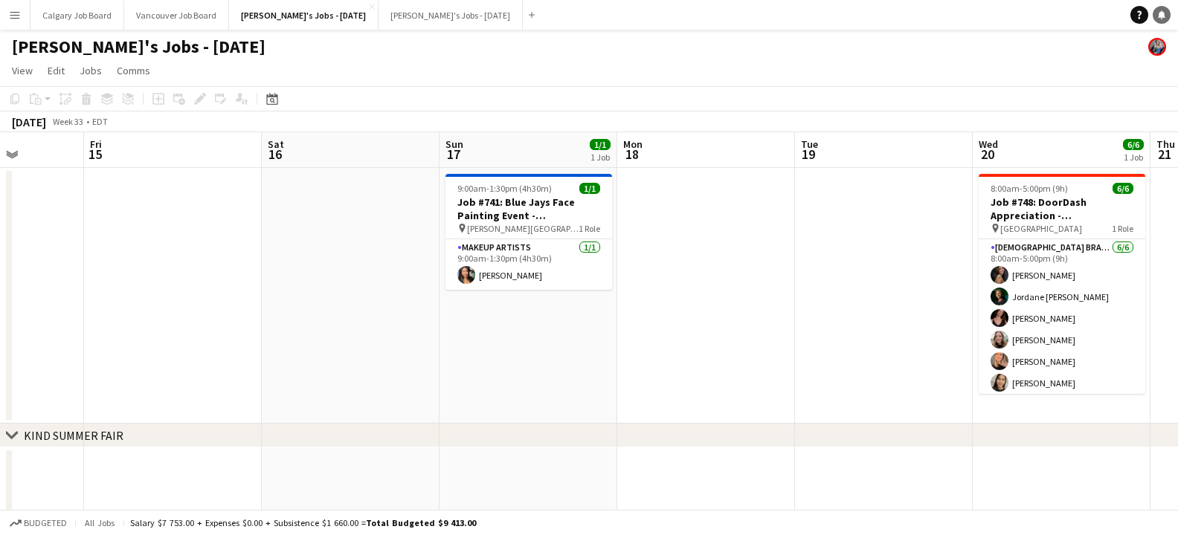
click at [1166, 10] on link "Notifications" at bounding box center [1161, 15] width 18 height 18
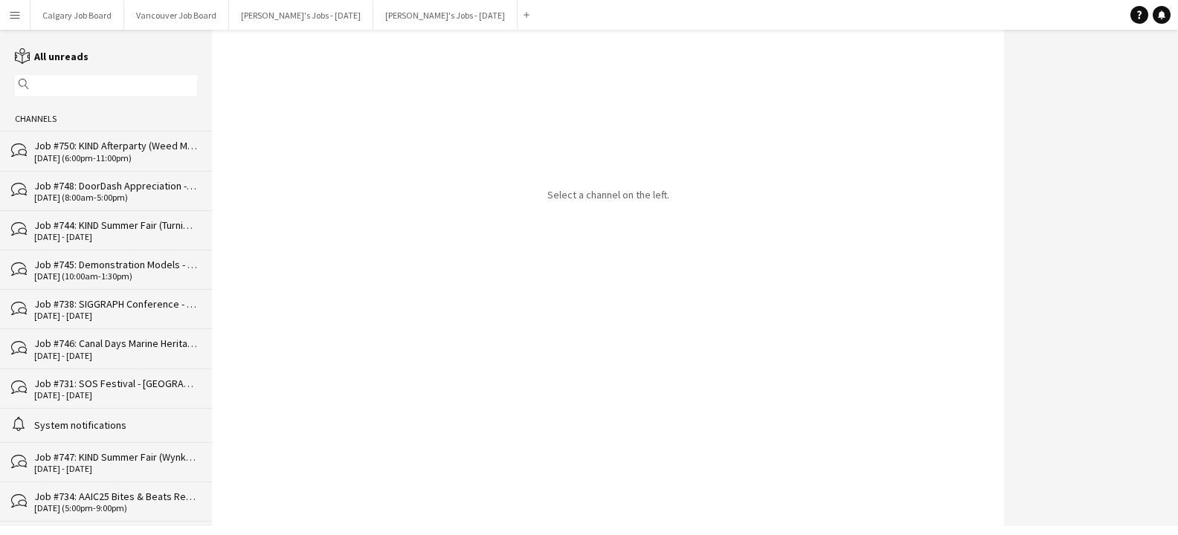
click at [83, 151] on div "Job #750: KIND Afterparty (Weed Me Brand) - [GEOGRAPHIC_DATA]" at bounding box center [115, 145] width 163 height 13
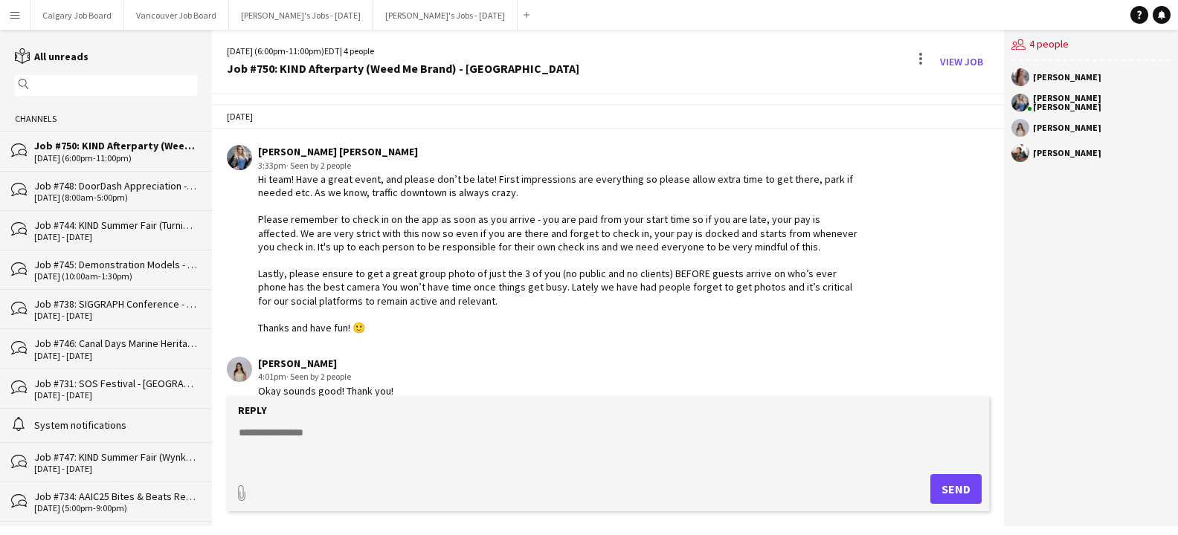
click at [125, 202] on div "[DATE] (8:00am-5:00pm)" at bounding box center [115, 198] width 163 height 10
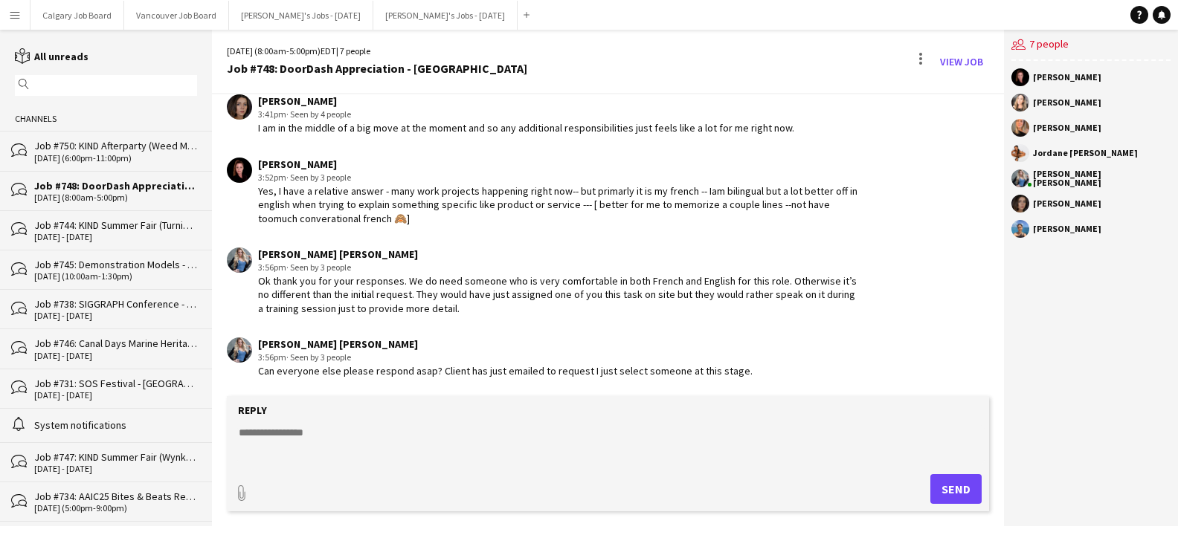
scroll to position [2101, 0]
